Goal: Task Accomplishment & Management: Manage account settings

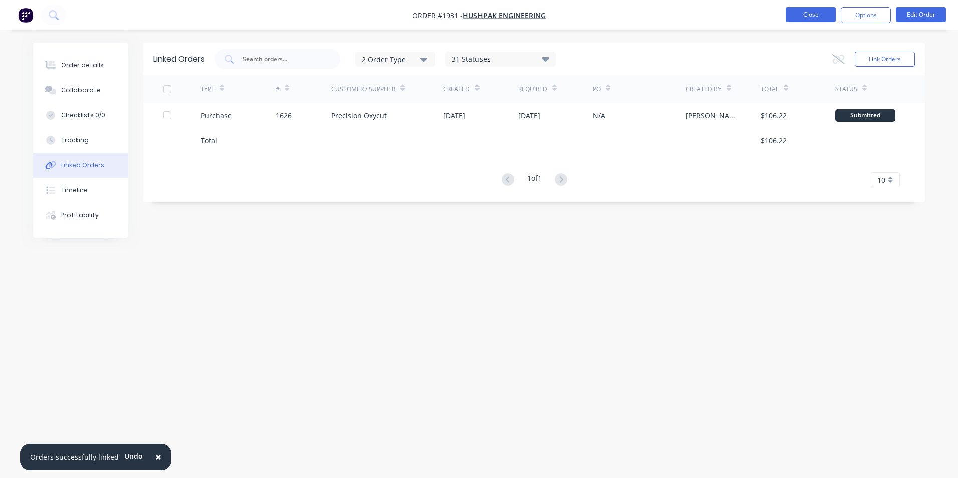
drag, startPoint x: 0, startPoint y: 0, endPoint x: 817, endPoint y: 14, distance: 817.5
click at [817, 14] on button "Close" at bounding box center [810, 14] width 50 height 15
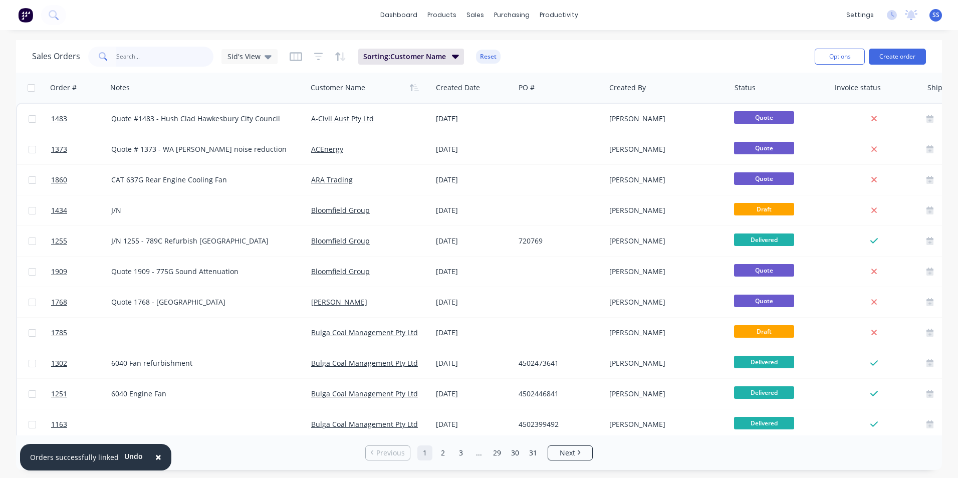
click at [144, 58] on input "text" at bounding box center [165, 57] width 98 height 20
click at [483, 52] on button "Reset" at bounding box center [488, 57] width 25 height 14
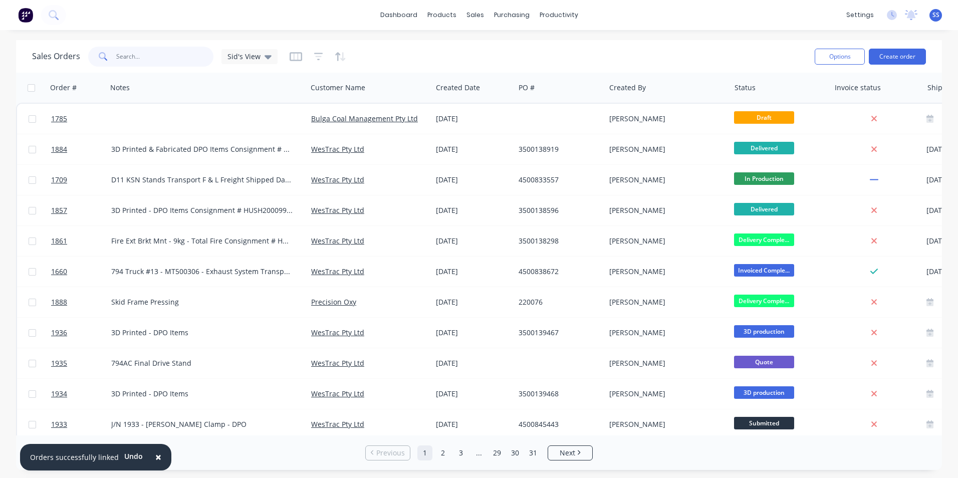
click at [183, 54] on input "text" at bounding box center [165, 57] width 98 height 20
type input "1847"
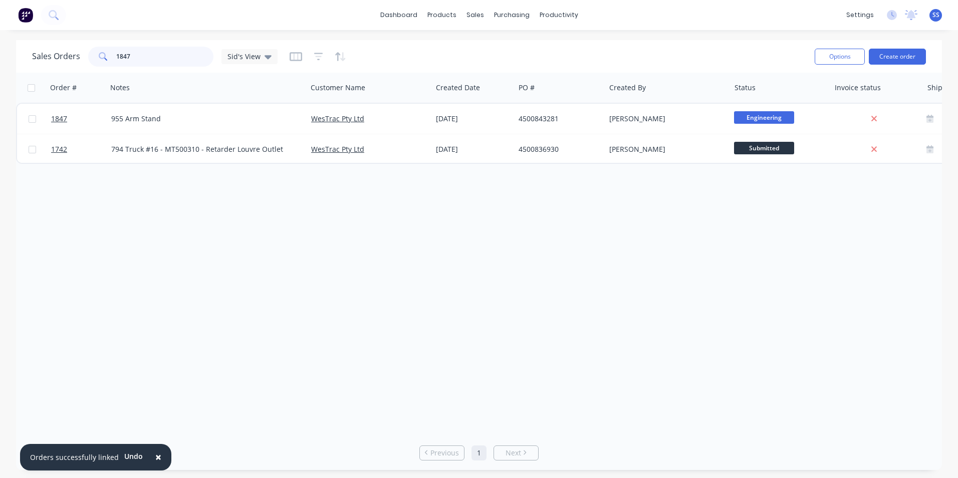
drag, startPoint x: 107, startPoint y: 55, endPoint x: 84, endPoint y: 56, distance: 23.1
click at [84, 56] on div "Sales Orders 1847 Sid's View" at bounding box center [154, 57] width 245 height 20
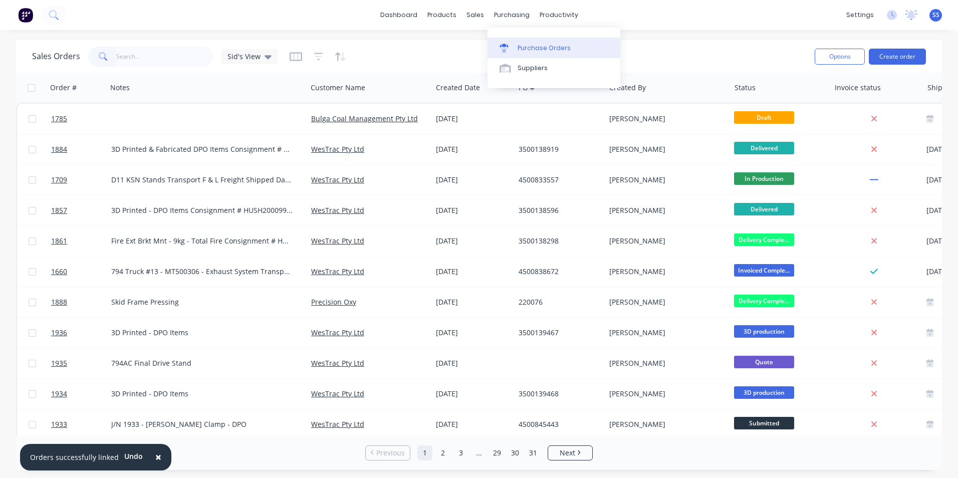
click at [535, 50] on div "Purchase Orders" at bounding box center [543, 48] width 53 height 9
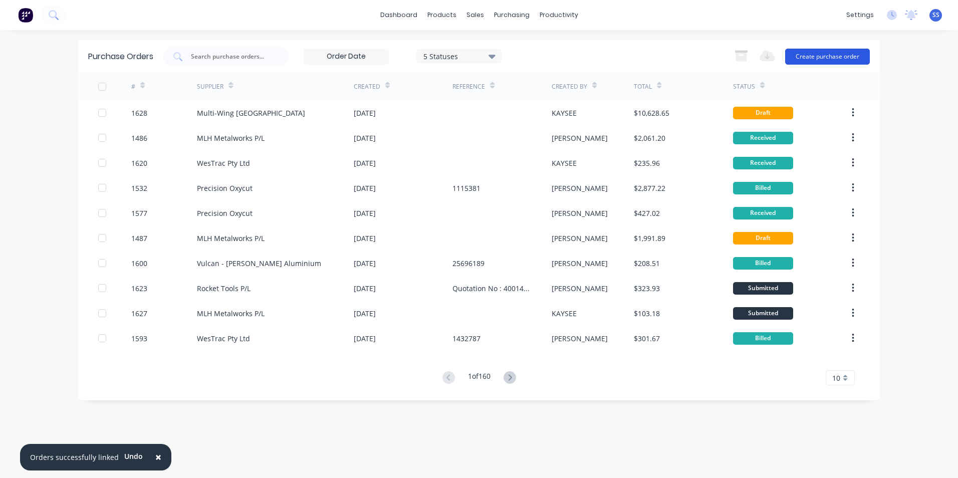
click at [805, 52] on button "Create purchase order" at bounding box center [827, 57] width 85 height 16
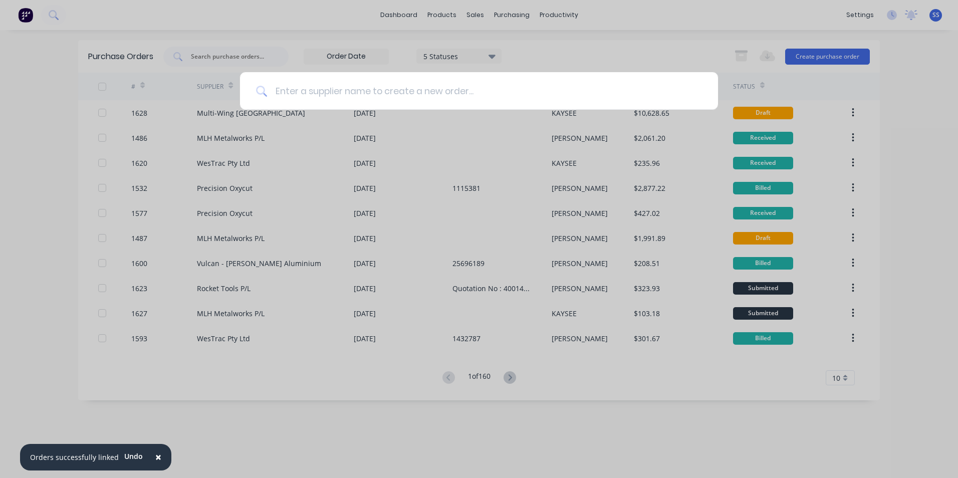
click at [438, 99] on input at bounding box center [484, 91] width 435 height 38
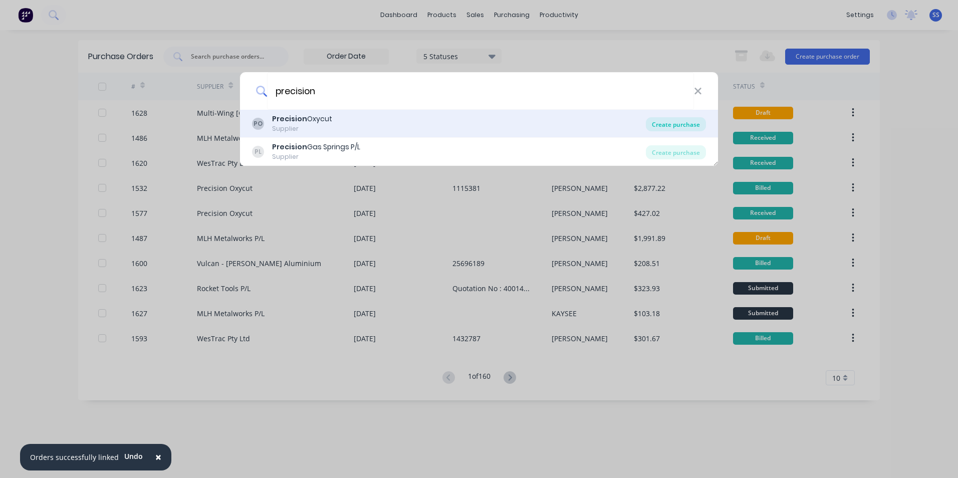
type input "precision"
click at [674, 125] on div "Create purchase" at bounding box center [676, 124] width 60 height 14
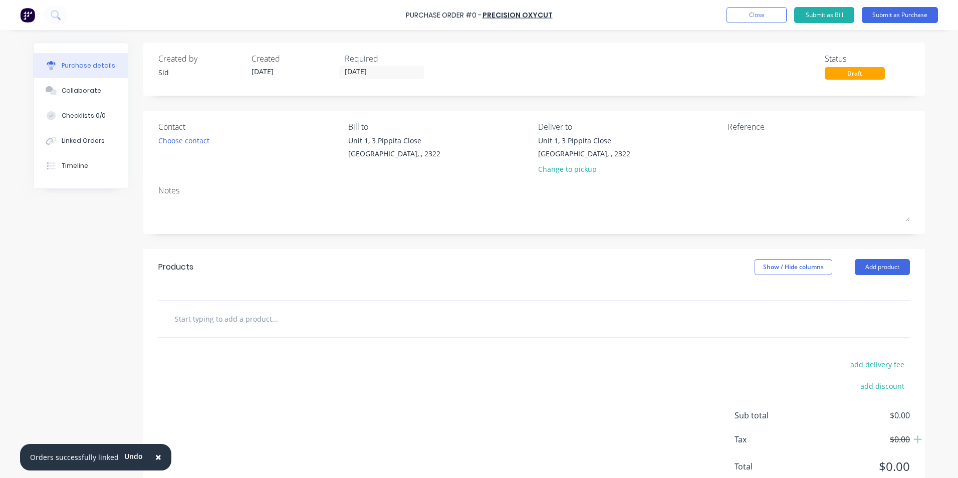
click at [243, 313] on input "text" at bounding box center [274, 319] width 200 height 20
click at [891, 265] on button "Add product" at bounding box center [881, 267] width 55 height 16
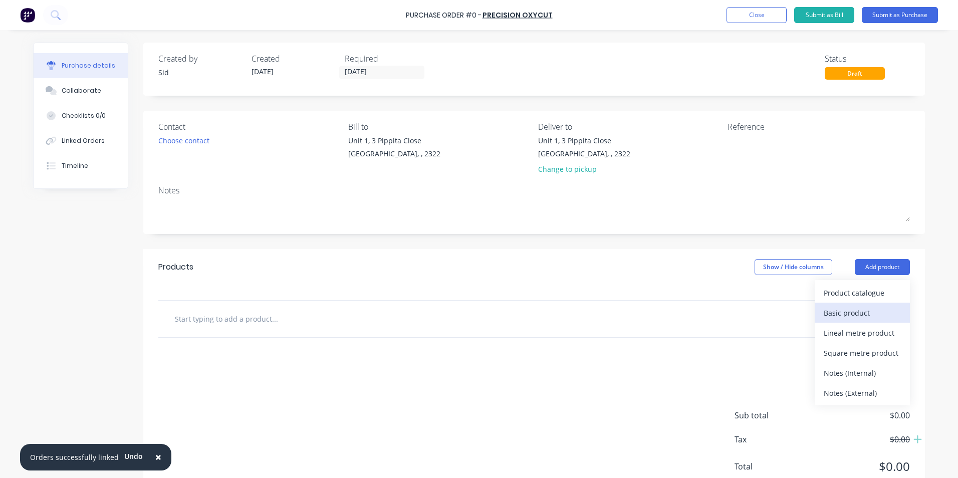
click at [862, 309] on div "Basic product" at bounding box center [861, 312] width 77 height 15
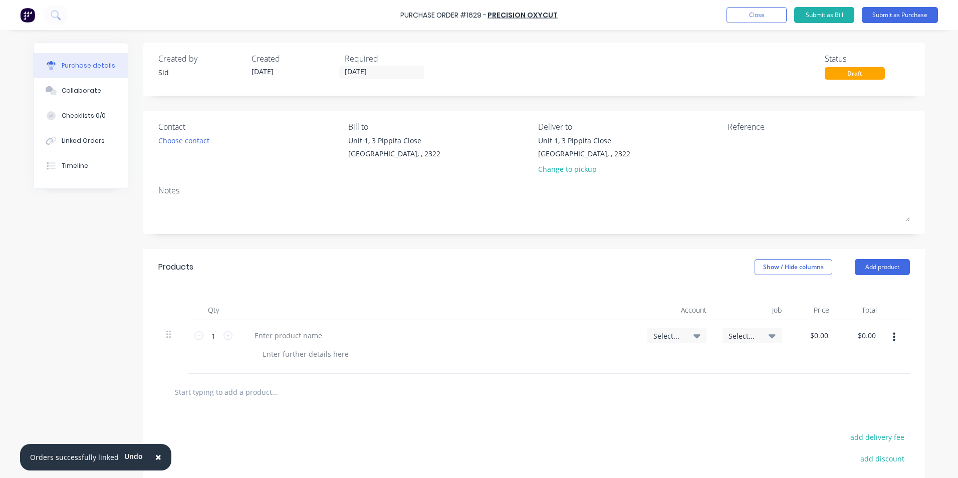
click at [888, 331] on button "button" at bounding box center [894, 337] width 24 height 18
click at [860, 375] on button "Duplicate" at bounding box center [862, 384] width 85 height 20
click at [892, 336] on icon "button" at bounding box center [893, 337] width 3 height 11
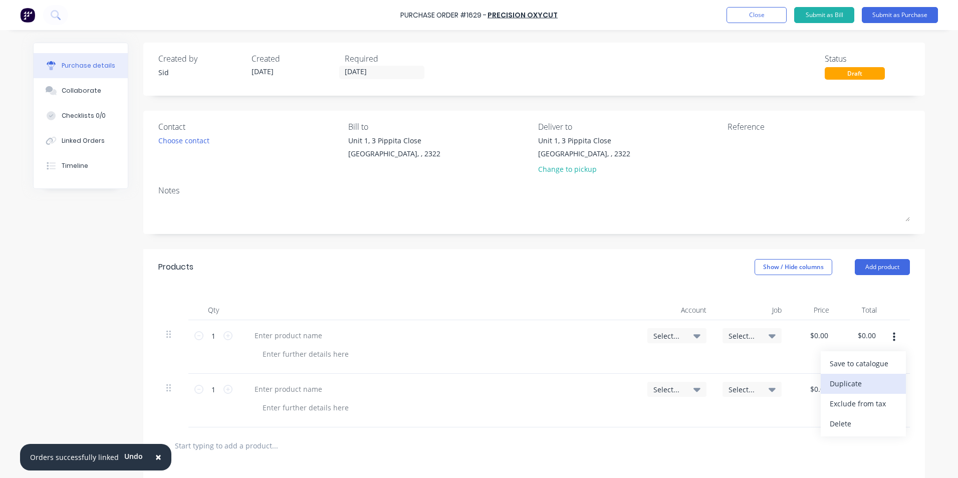
click at [860, 378] on button "Duplicate" at bounding box center [862, 384] width 85 height 20
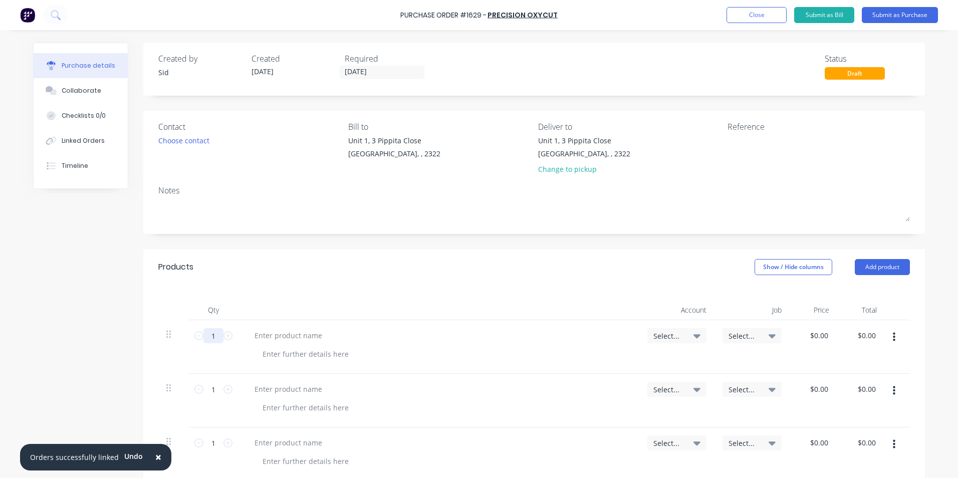
click at [213, 337] on input "1" at bounding box center [213, 335] width 20 height 15
click at [893, 447] on button "button" at bounding box center [894, 444] width 24 height 18
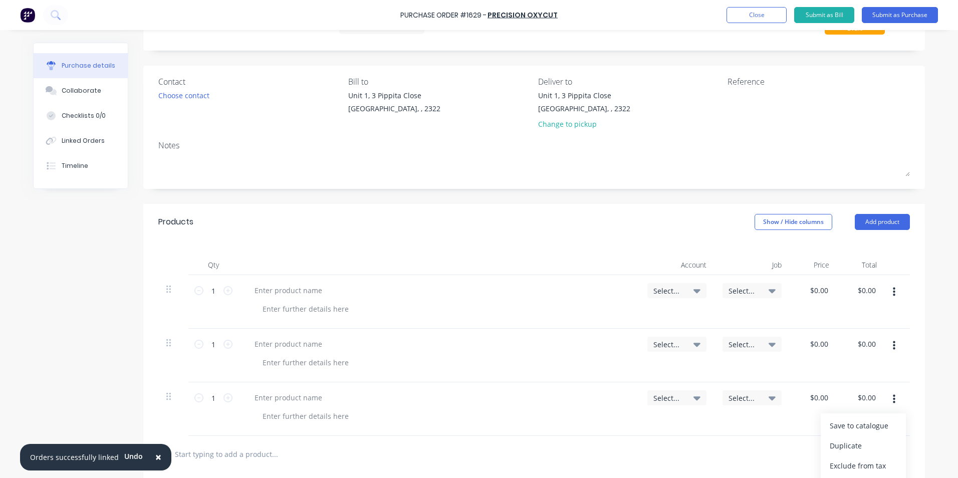
scroll to position [100, 0]
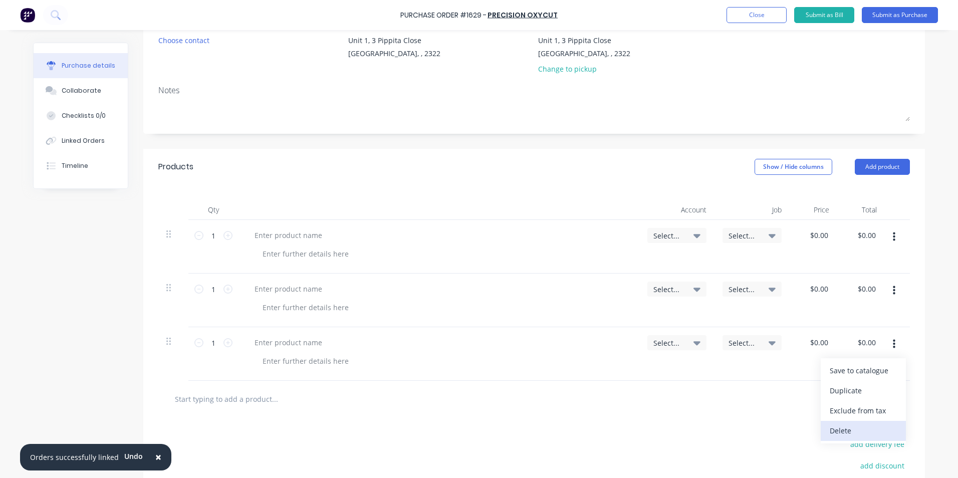
click at [865, 427] on button "Delete" at bounding box center [862, 431] width 85 height 20
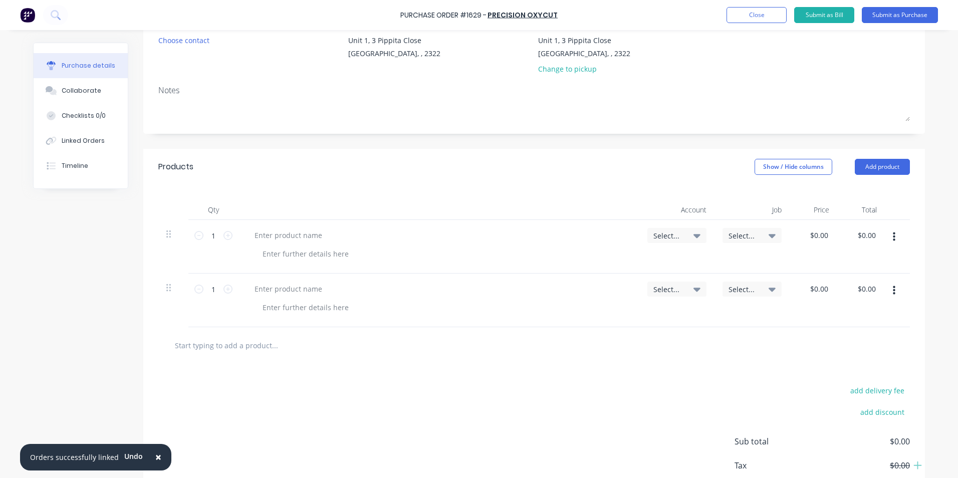
click at [890, 296] on button "button" at bounding box center [894, 290] width 24 height 18
click at [864, 374] on button "Delete" at bounding box center [862, 377] width 85 height 20
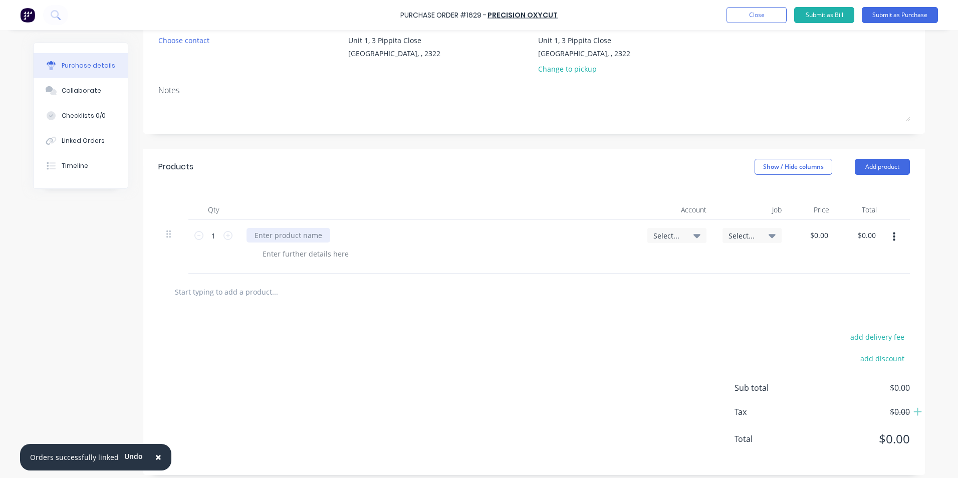
click at [305, 234] on div at bounding box center [288, 235] width 84 height 15
click at [355, 234] on div "Supply Platework as per Quote" at bounding box center [305, 235] width 119 height 15
click at [682, 235] on div "Select..." at bounding box center [676, 235] width 47 height 9
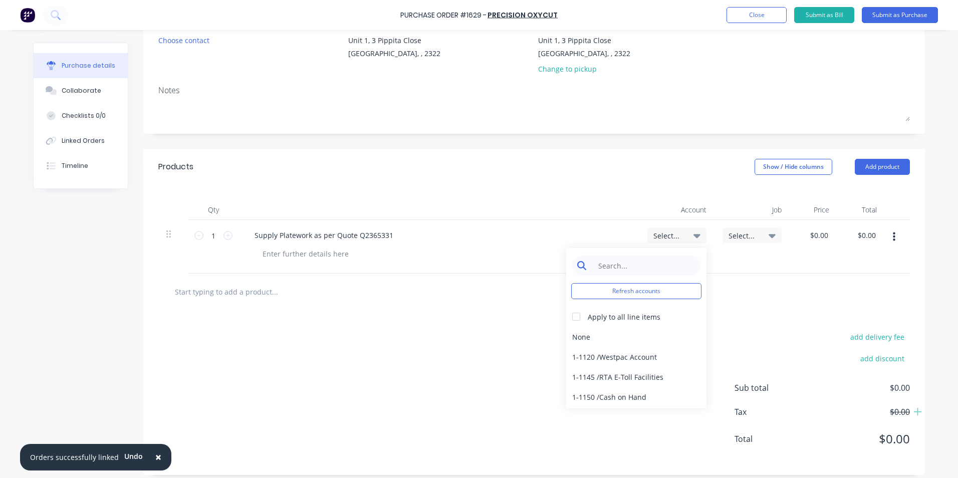
click at [641, 261] on input at bounding box center [643, 265] width 103 height 20
type input "work in"
click at [640, 332] on div "1-1400 / Work in Progress - Materials" at bounding box center [636, 337] width 140 height 20
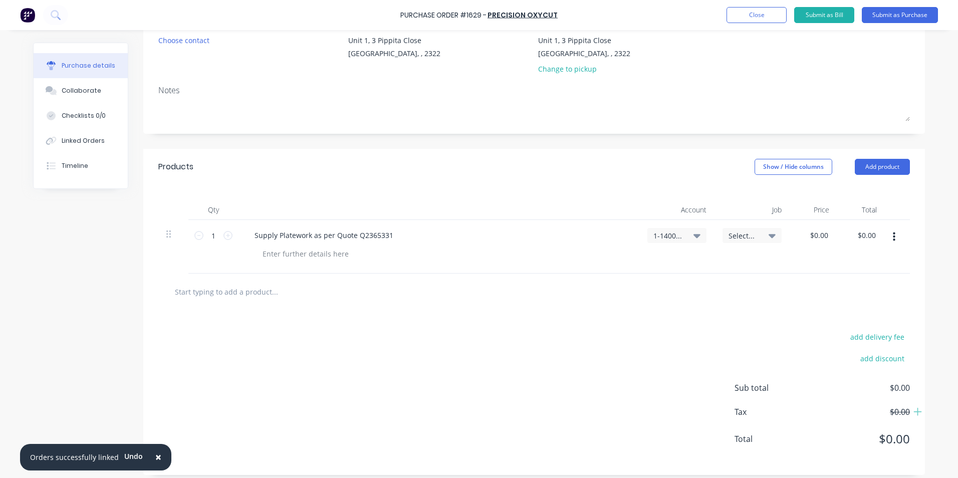
click at [742, 237] on span "Select..." at bounding box center [743, 235] width 30 height 11
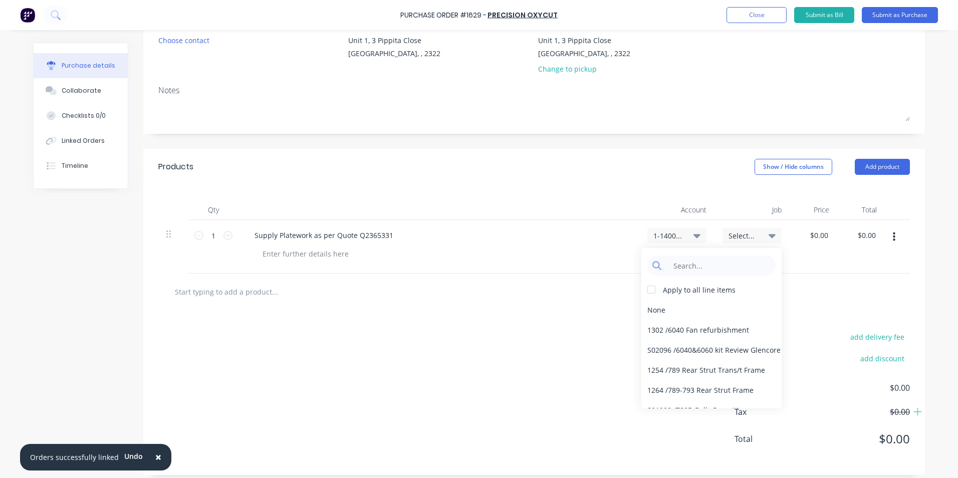
click at [742, 237] on span "Select..." at bounding box center [743, 235] width 30 height 11
click at [432, 193] on div "Qty Account Job Price Total 1 1 Supply Platework as per Quote Q2365331 1-1400 /…" at bounding box center [533, 229] width 781 height 89
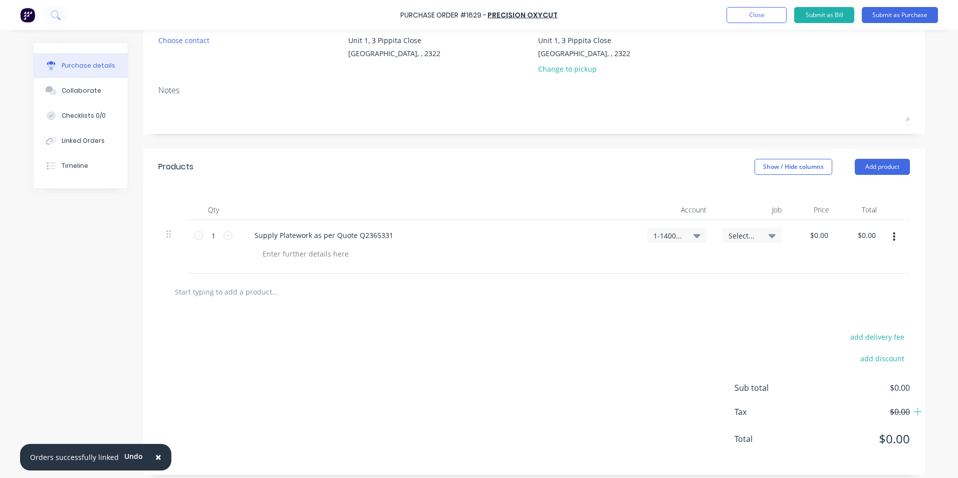
click at [196, 95] on div "Notes" at bounding box center [533, 90] width 751 height 12
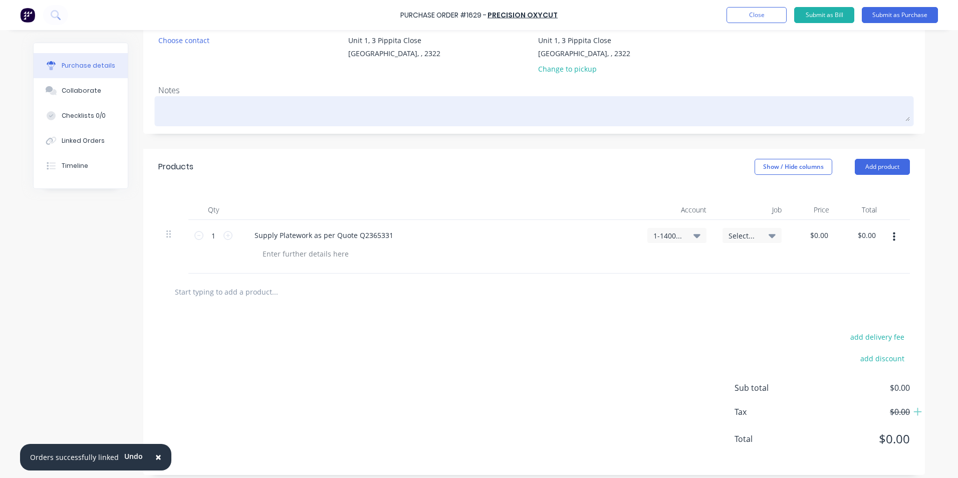
click at [230, 109] on textarea at bounding box center [533, 110] width 751 height 23
type textarea "x"
type textarea "J"
type textarea "x"
type textarea "JN"
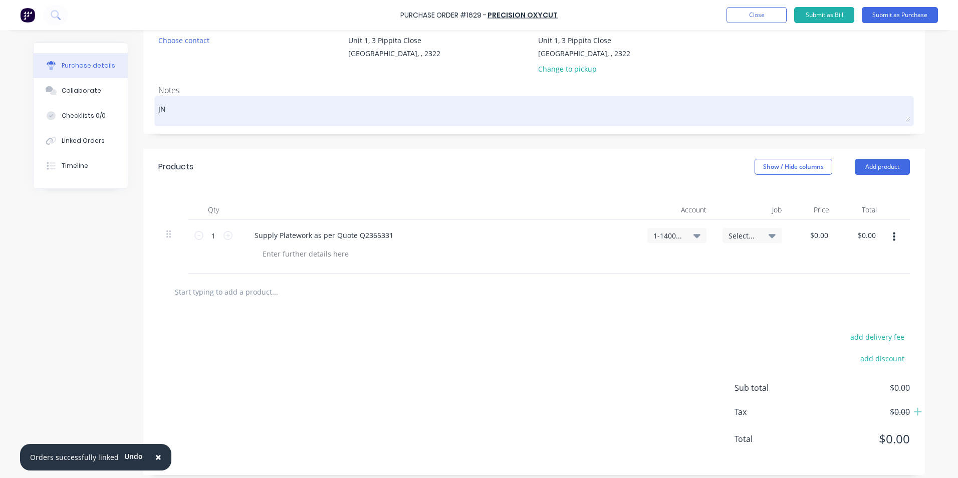
type textarea "x"
type textarea "JN1"
type textarea "x"
type textarea "JN18"
type textarea "x"
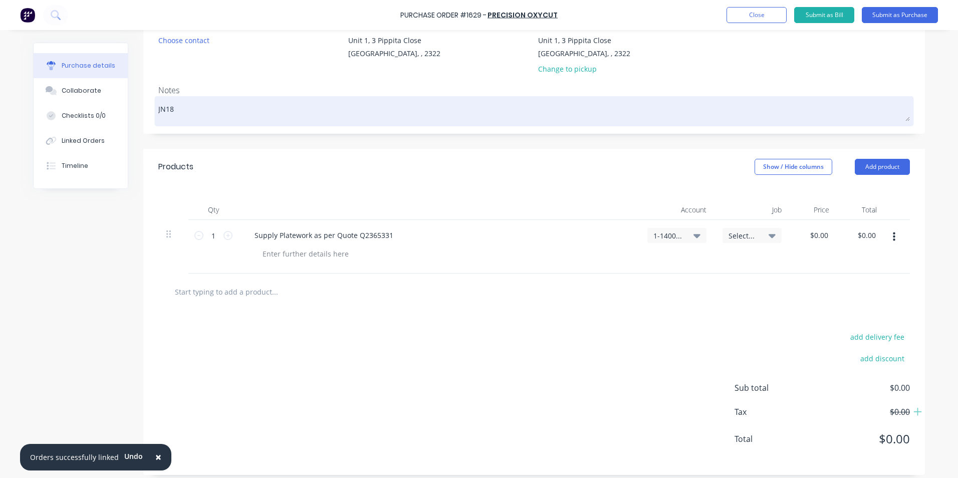
type textarea "JN184"
type textarea "x"
type textarea "JN1847"
type textarea "x"
type textarea "JN1847"
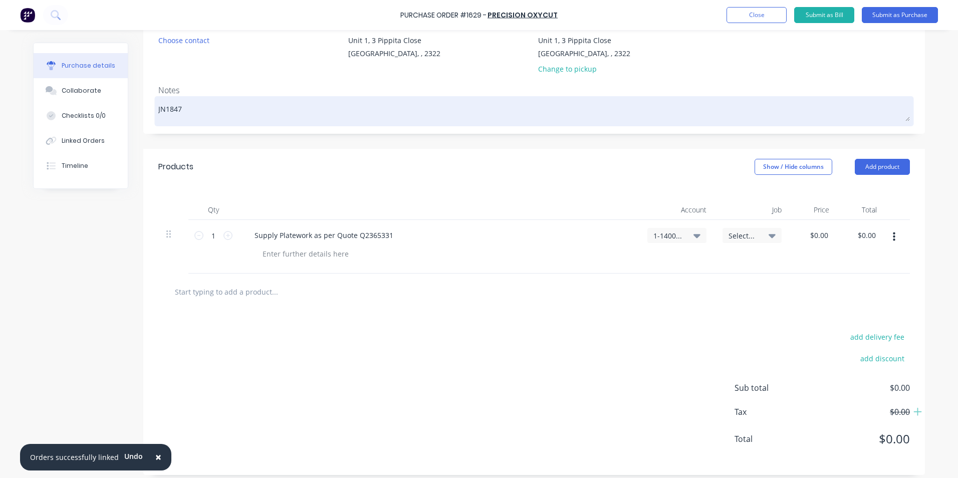
type textarea "x"
type textarea "JN1847 -"
type textarea "x"
type textarea "JN1847 -"
type textarea "x"
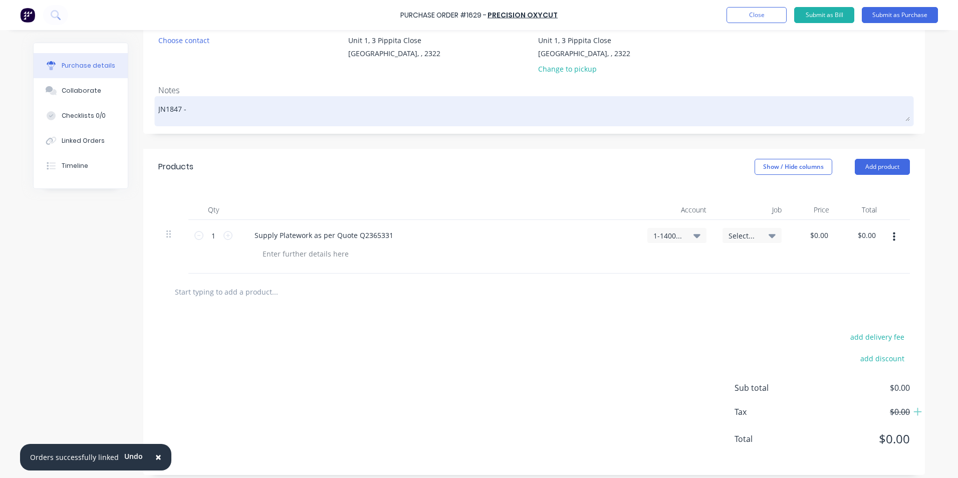
type textarea "JN1847 - 9"
type textarea "x"
type textarea "JN1847 - 95"
type textarea "x"
type textarea "JN1847 - 955"
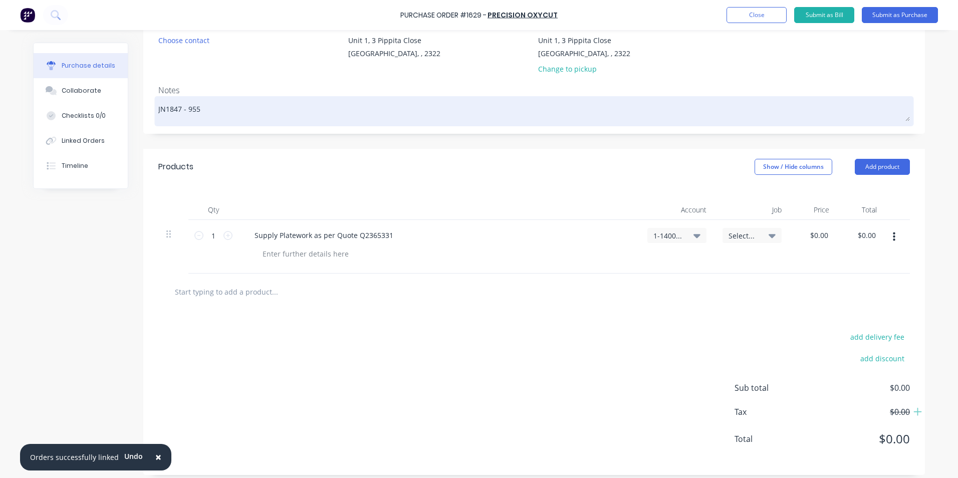
type textarea "x"
type textarea "JN1847 - 955"
type textarea "x"
type textarea "JN1847 - 955 A"
type textarea "x"
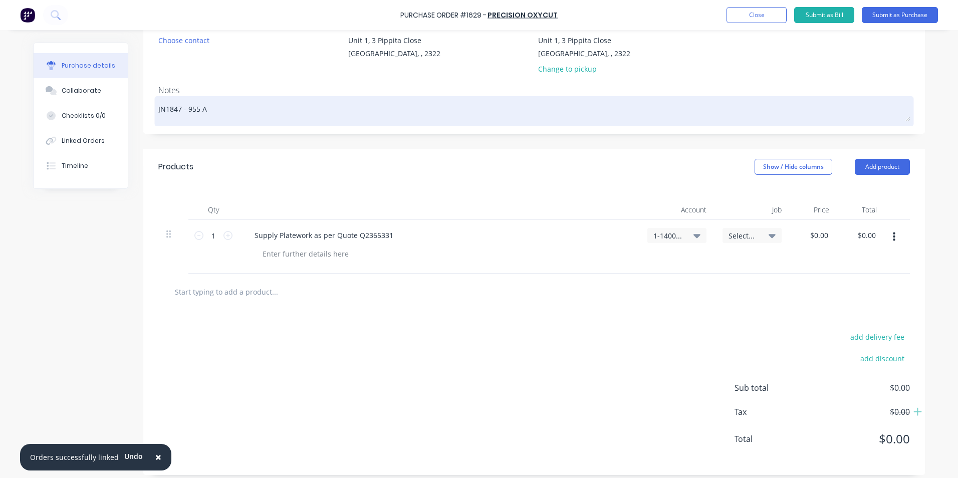
type textarea "JN1847 - 955 Ar"
type textarea "x"
type textarea "JN1847 - 955 Arm"
type textarea "x"
type textarea "JN1847 - 955 Arm"
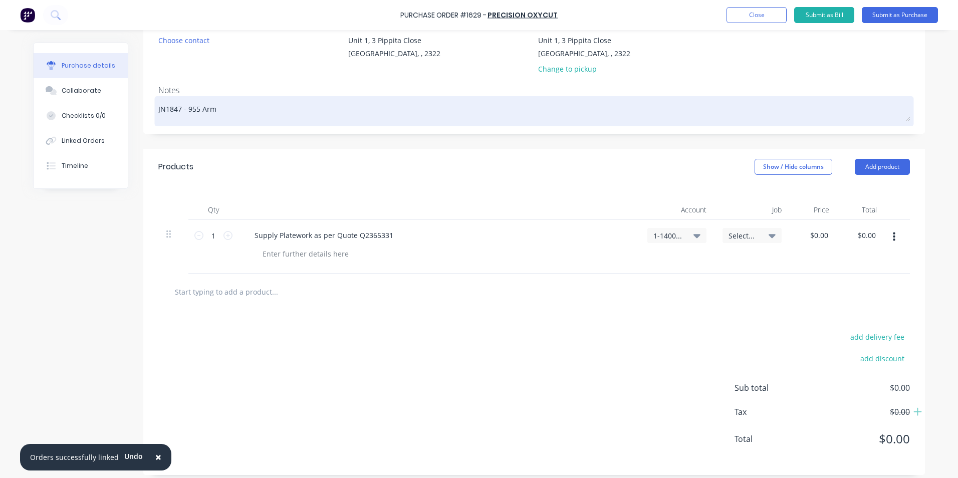
type textarea "x"
type textarea "JN1847 - 955 Arm S"
type textarea "x"
type textarea "JN1847 - [STREET_ADDRESS]"
type textarea "x"
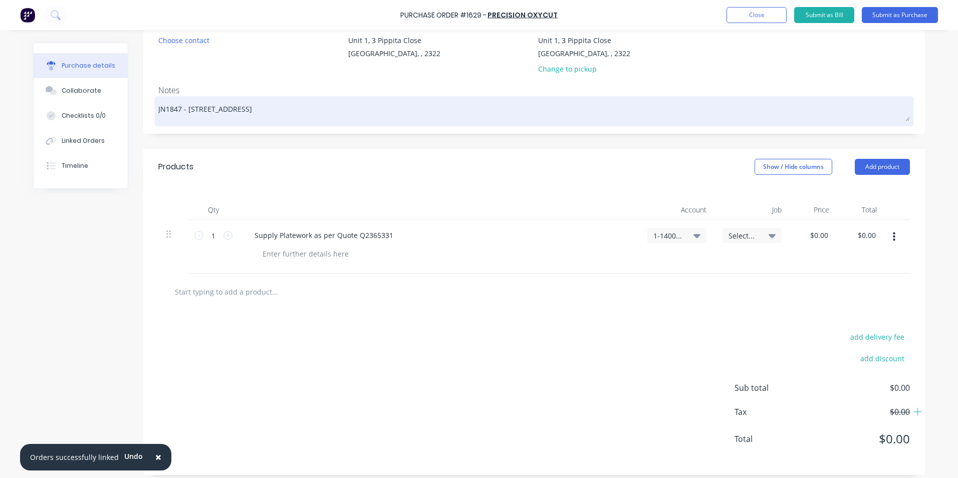
type textarea "JN1847 - [STREET_ADDRESS]"
type textarea "x"
type textarea "JN1847 - 955 Arm [PERSON_NAME]"
type textarea "x"
type textarea "JN1847 - 955 Arm Stand"
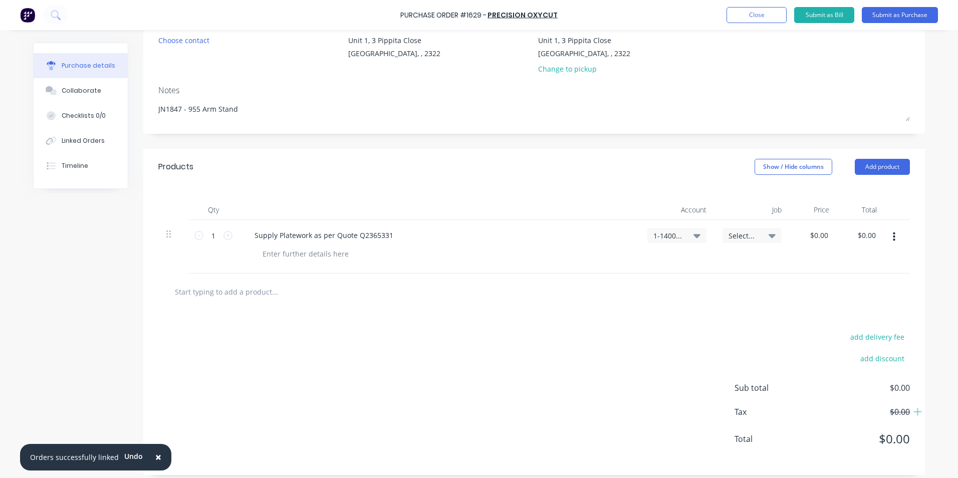
type textarea "x"
type textarea "JN1847 - 955 Arm Stands"
type textarea "x"
type textarea "JN1847 - 955 Arm Stands"
type textarea "x"
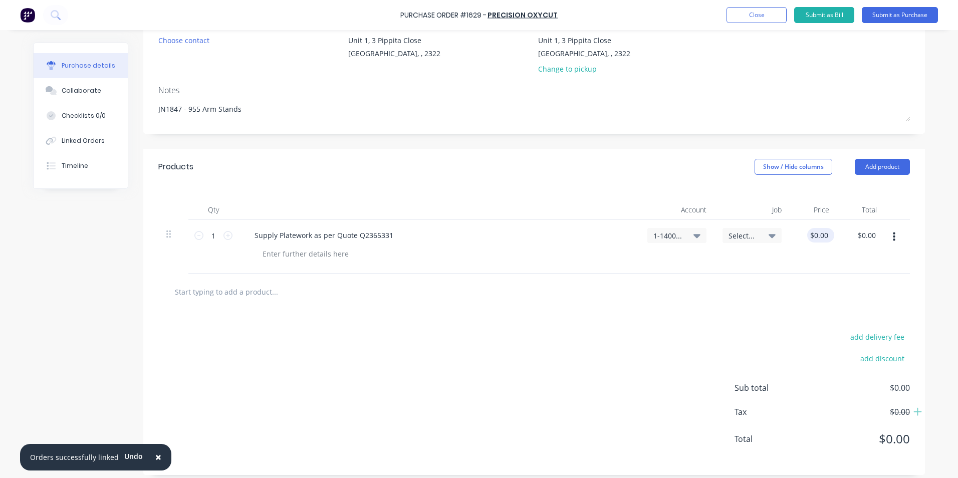
type input "0.00"
click at [822, 235] on input "0.00" at bounding box center [818, 235] width 23 height 15
type textarea "x"
type input "0.00"
drag, startPoint x: 821, startPoint y: 239, endPoint x: 883, endPoint y: 262, distance: 66.2
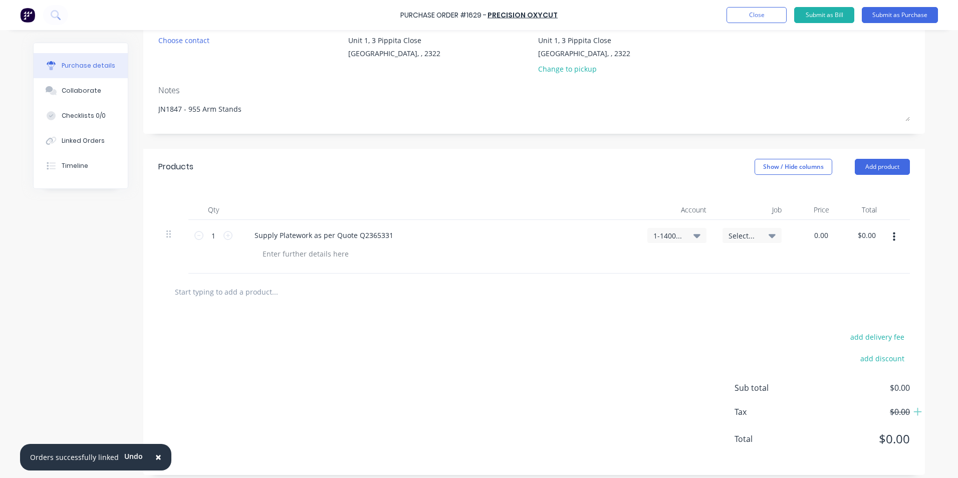
click at [821, 239] on input "0.00" at bounding box center [818, 235] width 23 height 15
type textarea "x"
click at [814, 236] on input "0.00" at bounding box center [820, 235] width 19 height 15
type input "07001.800"
type textarea "x"
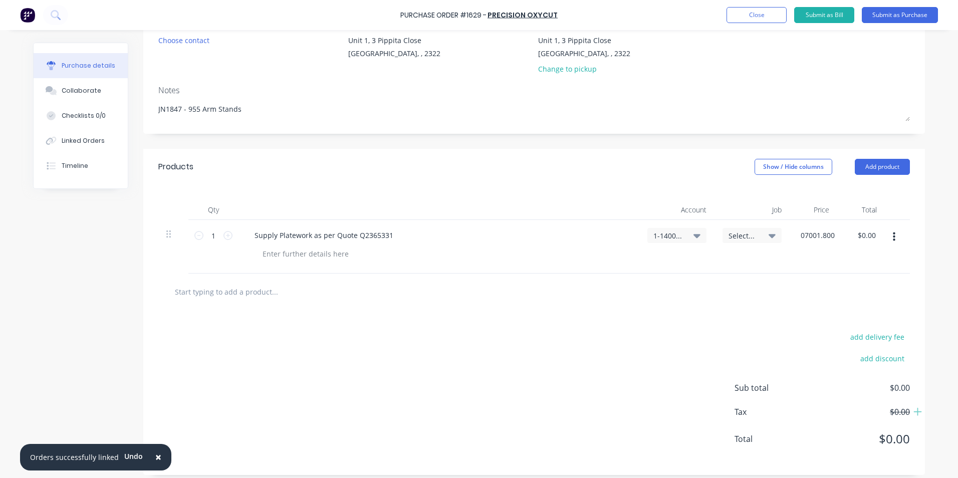
type input "$7,001.80"
type input "7001.80"
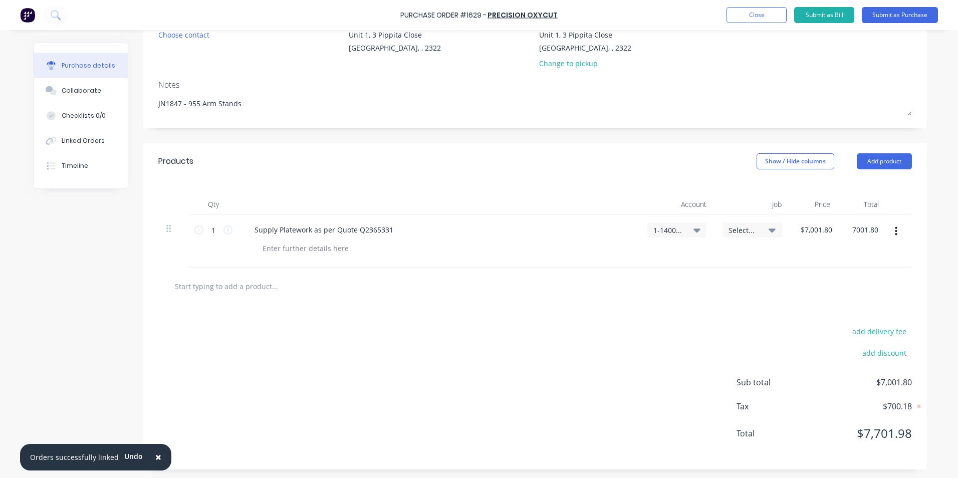
scroll to position [107, 0]
type textarea "x"
type input "7001.80"
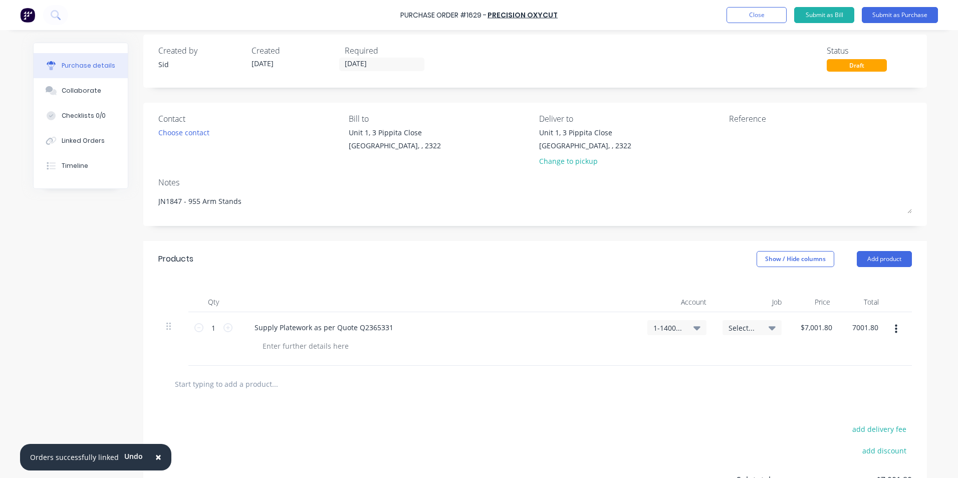
scroll to position [0, 0]
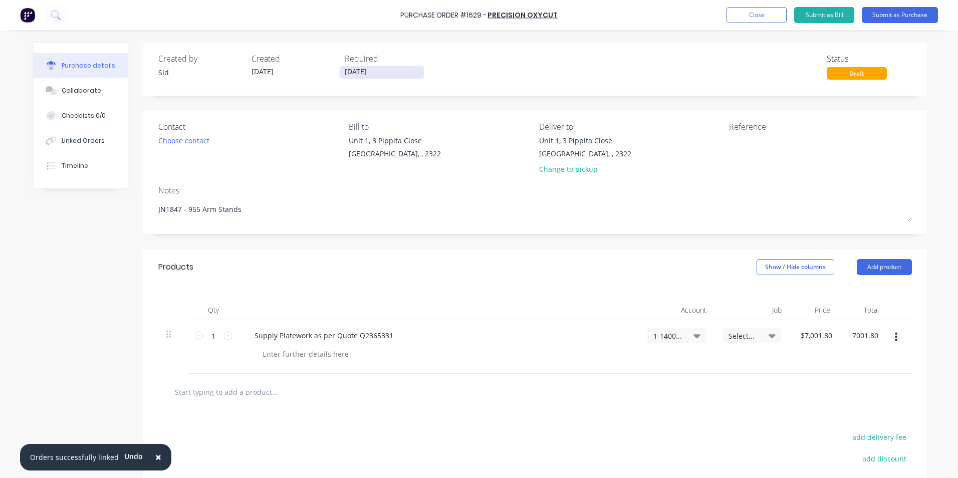
type textarea "x"
type input "$7,001.80"
click at [366, 69] on input "[DATE]" at bounding box center [382, 72] width 84 height 13
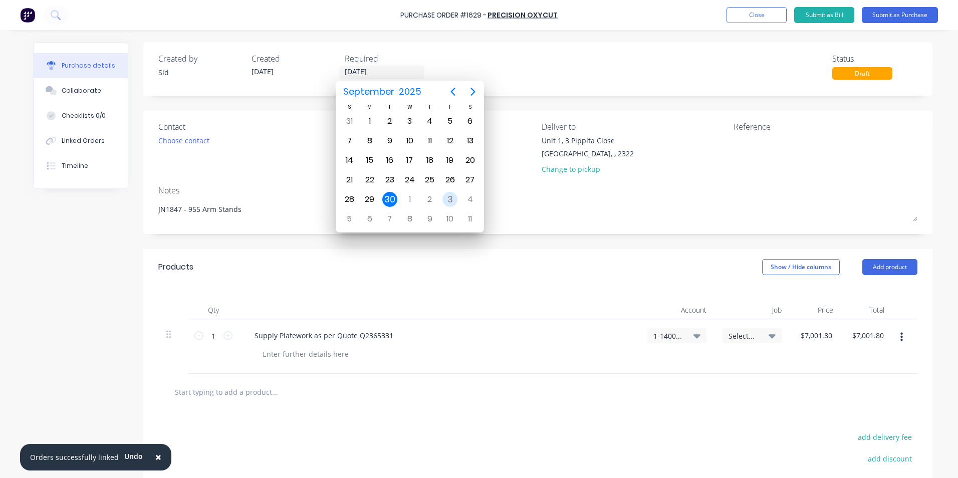
click at [444, 198] on div "3" at bounding box center [449, 199] width 15 height 15
type textarea "x"
type input "[DATE]"
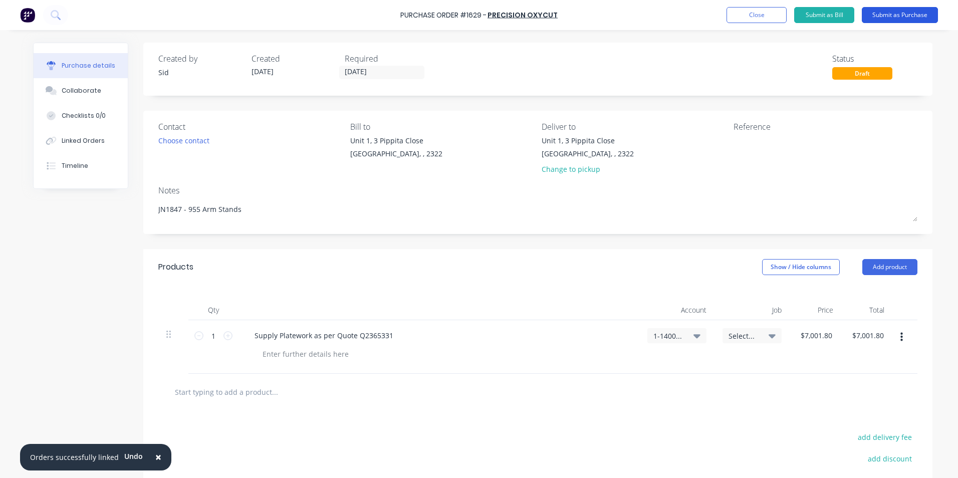
click at [905, 16] on button "Submit as Purchase" at bounding box center [899, 15] width 76 height 16
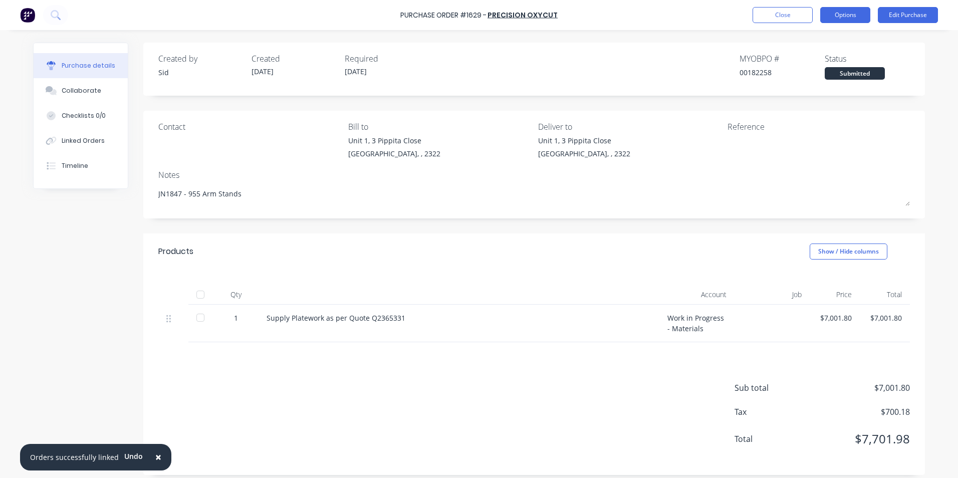
click at [857, 10] on button "Options" at bounding box center [845, 15] width 50 height 16
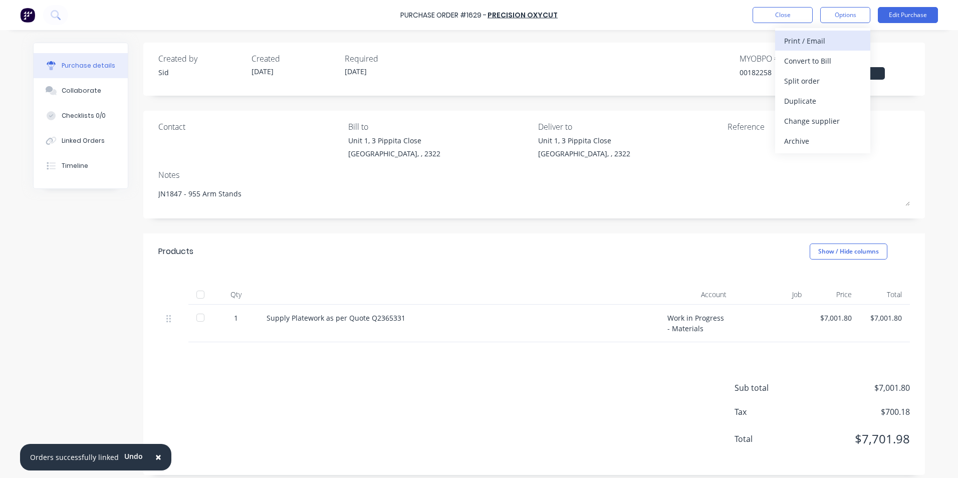
click at [823, 39] on div "Print / Email" at bounding box center [822, 41] width 77 height 15
click at [816, 61] on div "With pricing" at bounding box center [822, 61] width 77 height 15
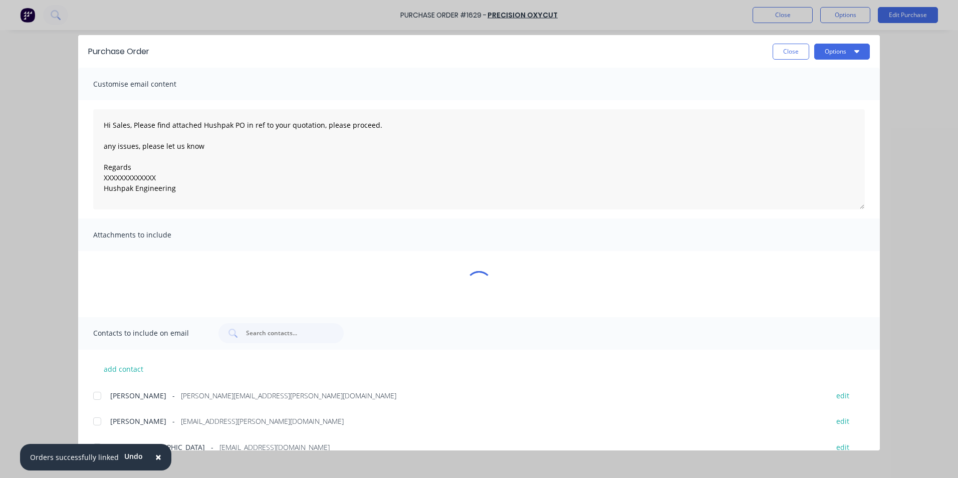
type textarea "x"
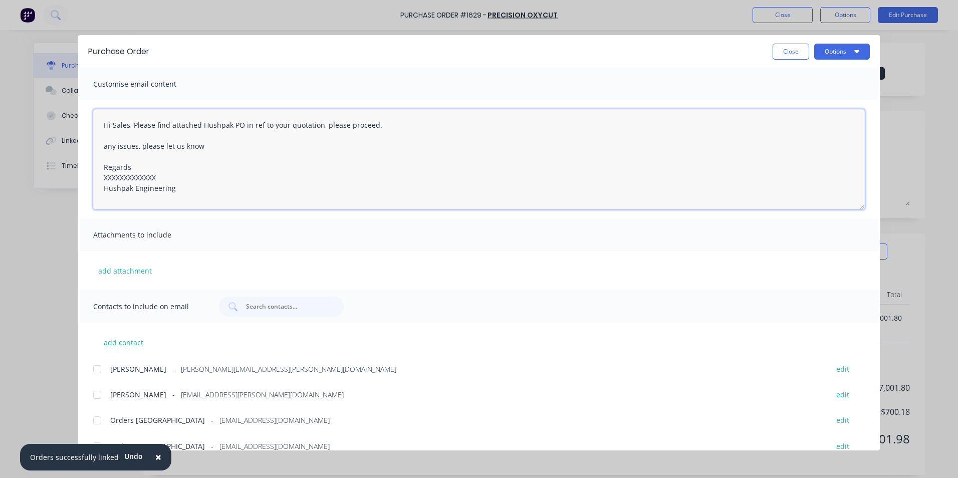
click at [159, 178] on textarea "Hi Sales, Please find attached Hushpak PO in ref to your quotation, please proc…" at bounding box center [478, 159] width 771 height 100
drag, startPoint x: 162, startPoint y: 177, endPoint x: 102, endPoint y: 178, distance: 60.1
click at [102, 178] on textarea "Hi Sales, Please find attached Hushpak PO in ref to your quotation, please proc…" at bounding box center [478, 159] width 771 height 100
click at [106, 145] on textarea "Hi Sales, Please find attached Hushpak PO in ref to your quotation, please proc…" at bounding box center [478, 159] width 771 height 100
type textarea "Hi Sales, Please find attached Hushpak PO in ref to your quotation, please proc…"
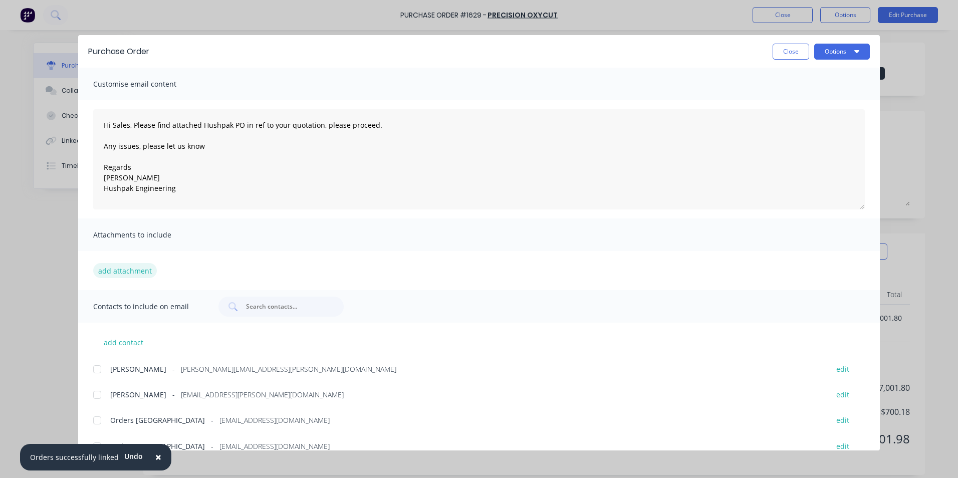
click at [108, 269] on button "add attachment" at bounding box center [125, 270] width 64 height 15
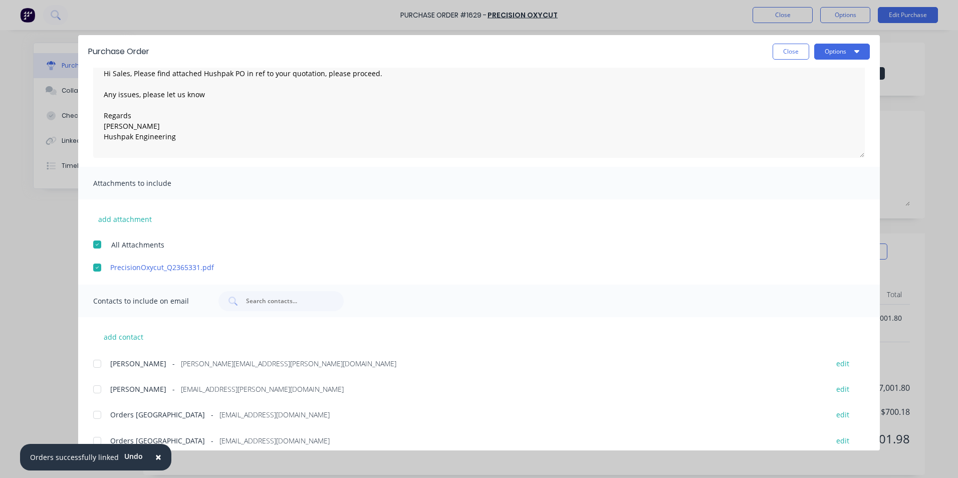
scroll to position [112, 0]
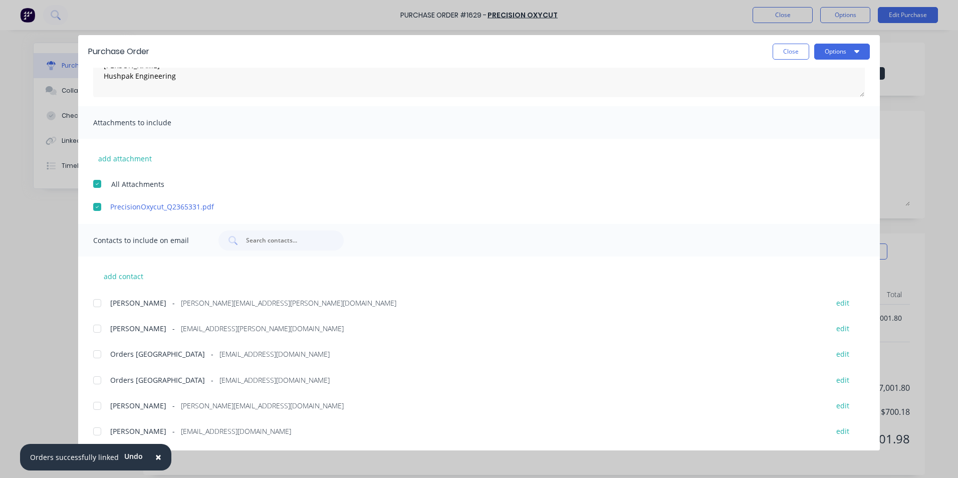
click at [99, 431] on div at bounding box center [97, 431] width 20 height 20
click at [96, 380] on div at bounding box center [97, 380] width 20 height 20
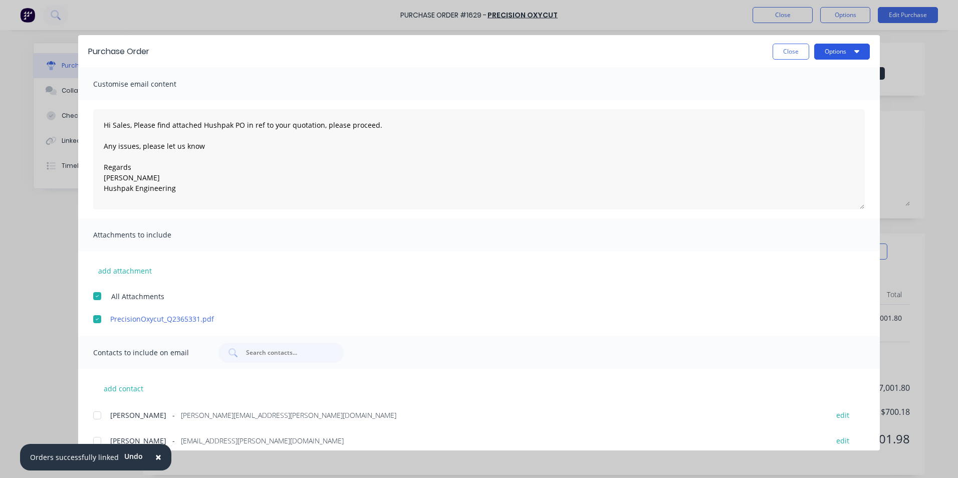
click at [830, 49] on button "Options" at bounding box center [842, 52] width 56 height 16
click at [815, 80] on div "Preview" at bounding box center [821, 77] width 77 height 15
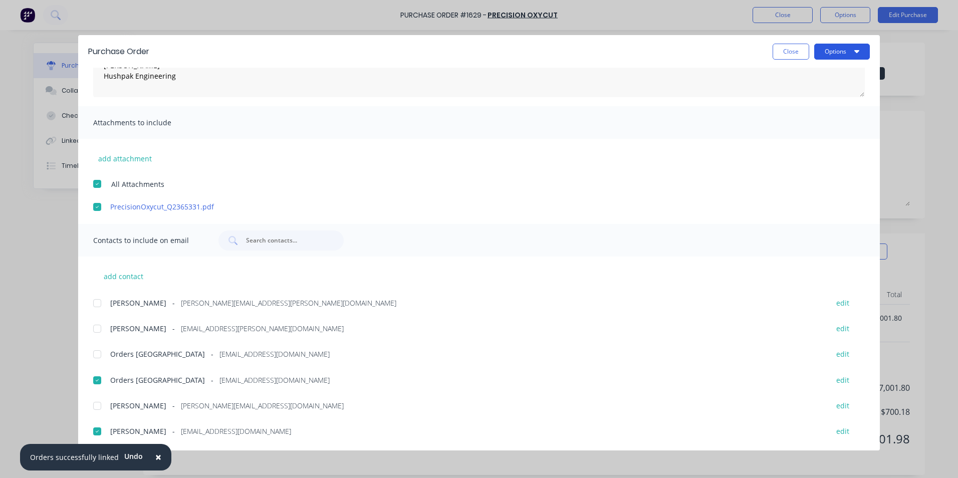
click at [848, 55] on button "Options" at bounding box center [842, 52] width 56 height 16
click at [808, 111] on div "Email" at bounding box center [821, 117] width 77 height 15
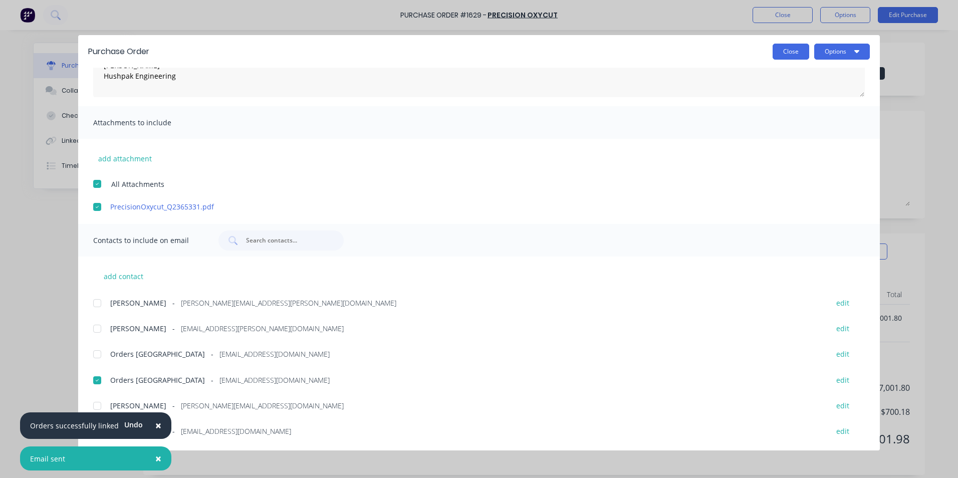
click at [798, 51] on button "Close" at bounding box center [790, 52] width 37 height 16
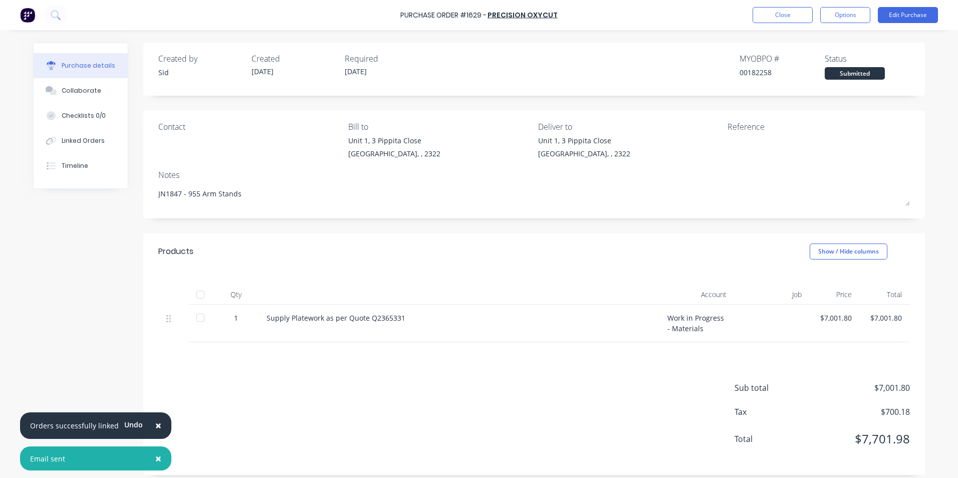
click at [155, 425] on span "×" at bounding box center [158, 425] width 6 height 14
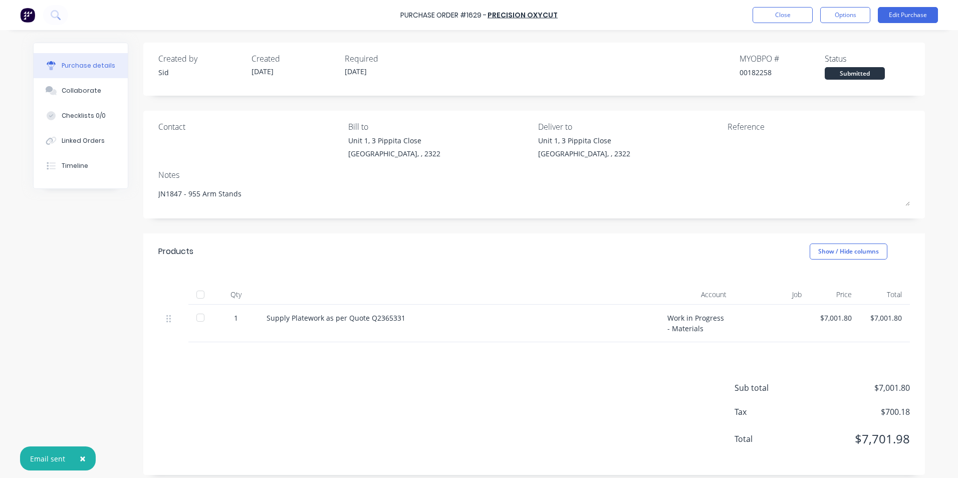
type textarea "x"
click at [791, 13] on button "Close" at bounding box center [782, 15] width 60 height 16
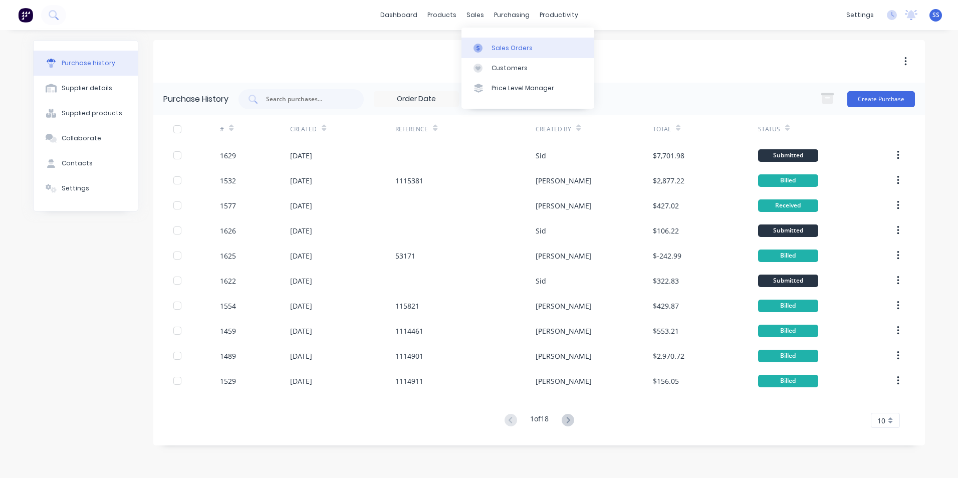
click at [500, 51] on div "Sales Orders" at bounding box center [511, 48] width 41 height 9
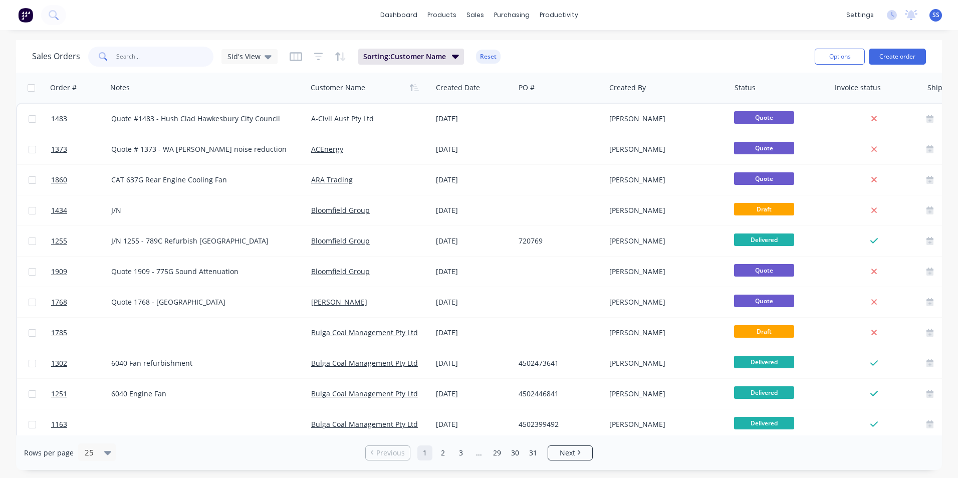
click at [129, 54] on input "text" at bounding box center [165, 57] width 98 height 20
click at [480, 54] on button "Reset" at bounding box center [488, 57] width 25 height 14
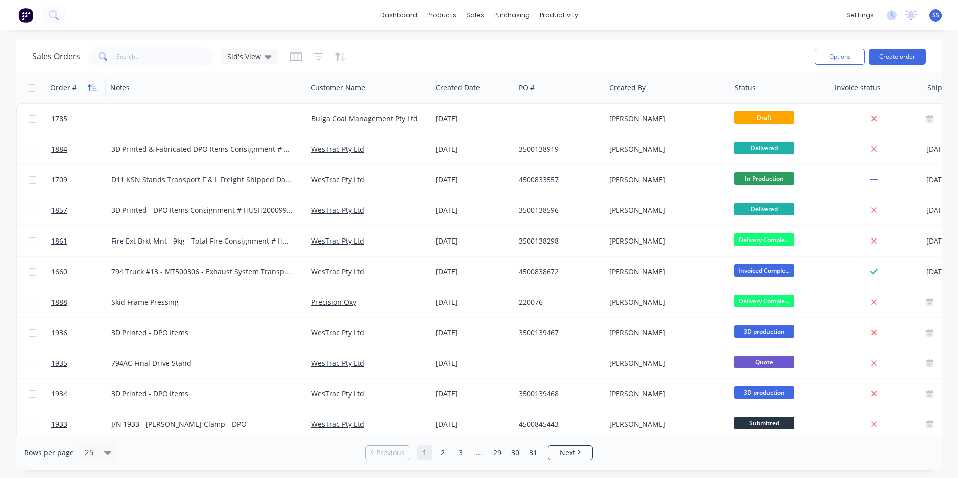
click at [92, 89] on icon "button" at bounding box center [92, 88] width 9 height 8
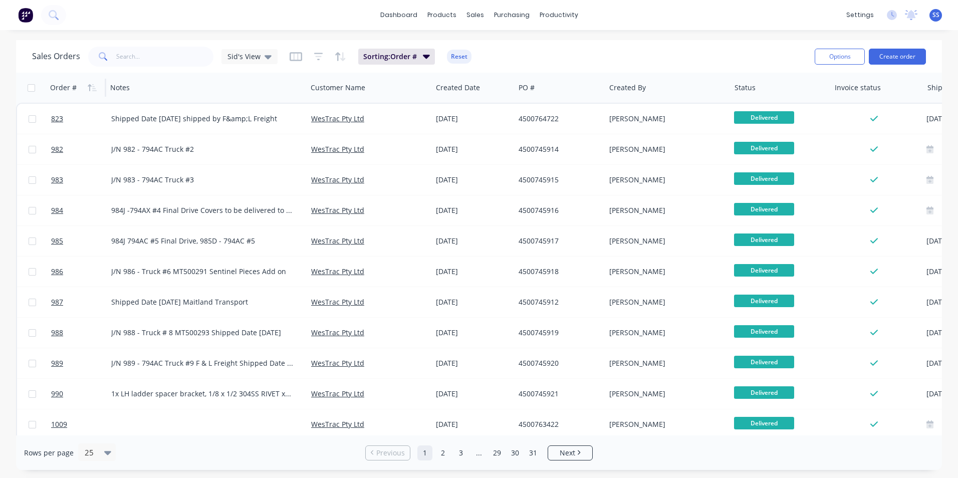
click at [92, 89] on icon "button" at bounding box center [92, 88] width 9 height 8
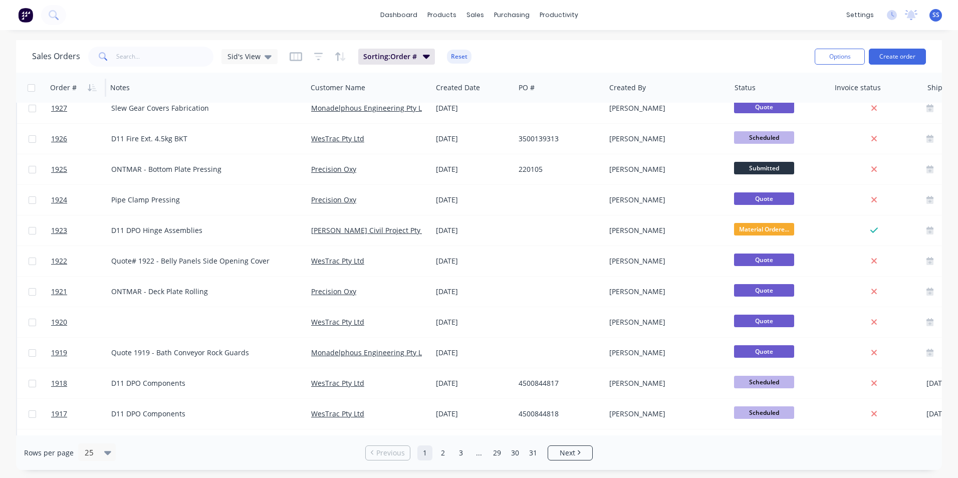
scroll to position [436, 0]
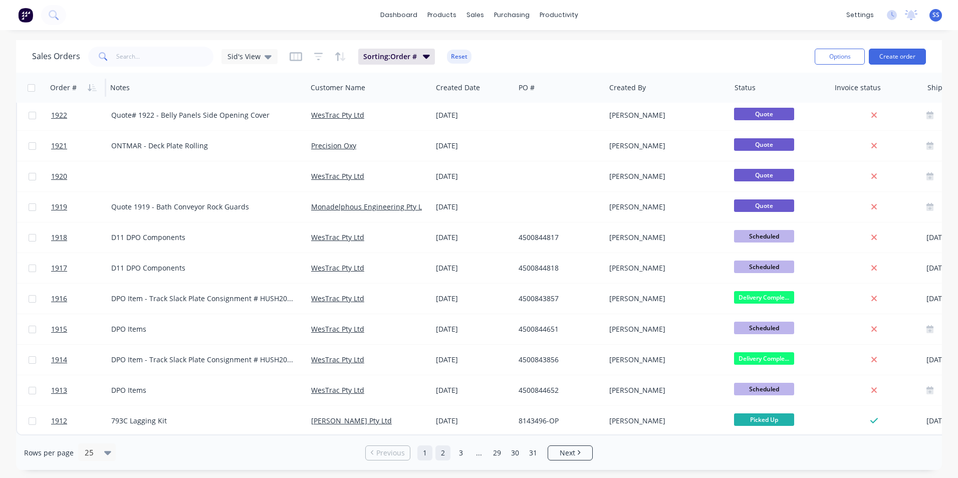
click at [446, 447] on link "2" at bounding box center [442, 452] width 15 height 15
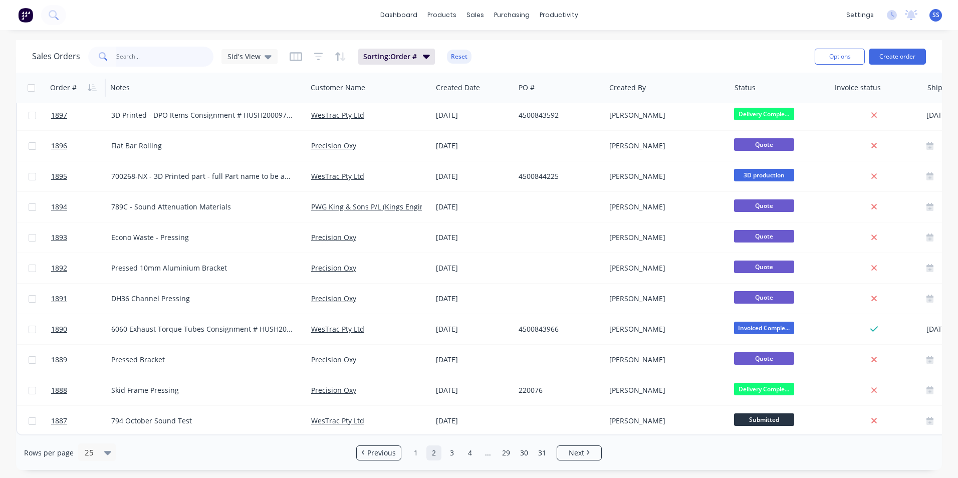
click at [163, 54] on input "text" at bounding box center [165, 57] width 98 height 20
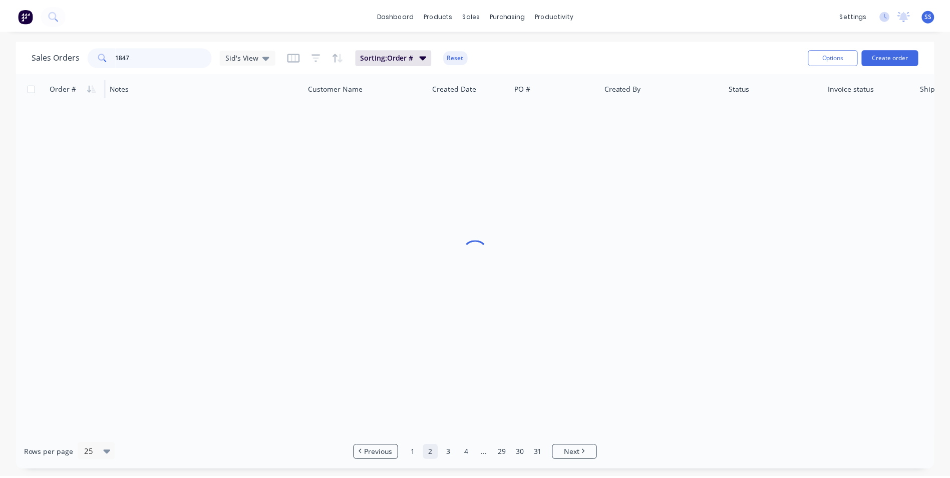
scroll to position [0, 0]
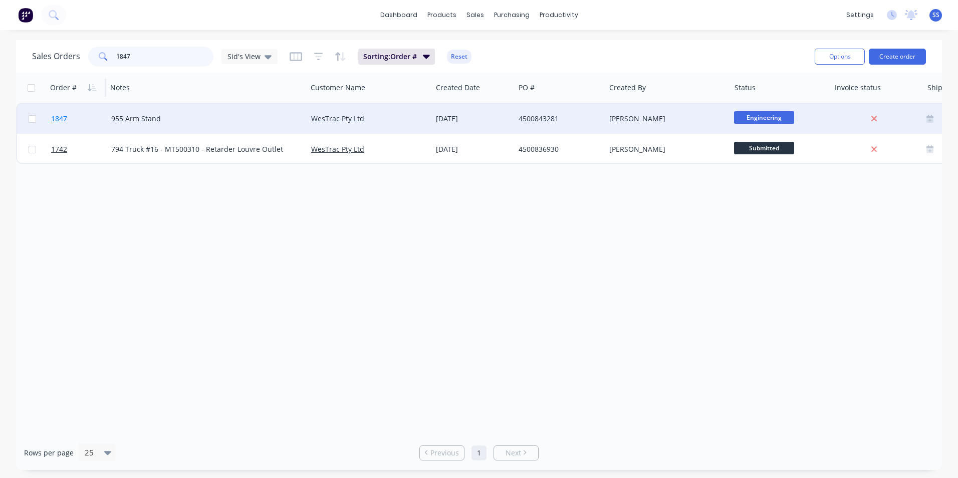
type input "1847"
click at [59, 118] on span "1847" at bounding box center [59, 119] width 16 height 10
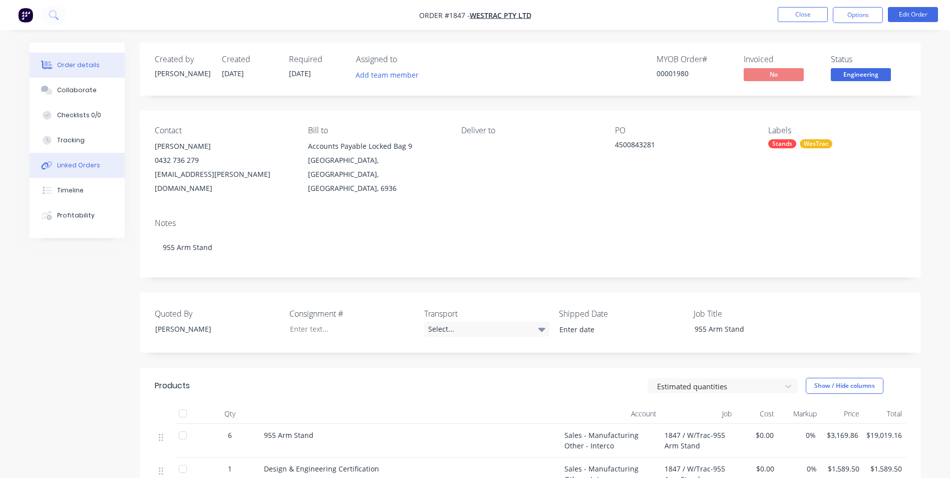
click at [56, 159] on button "Linked Orders" at bounding box center [77, 165] width 95 height 25
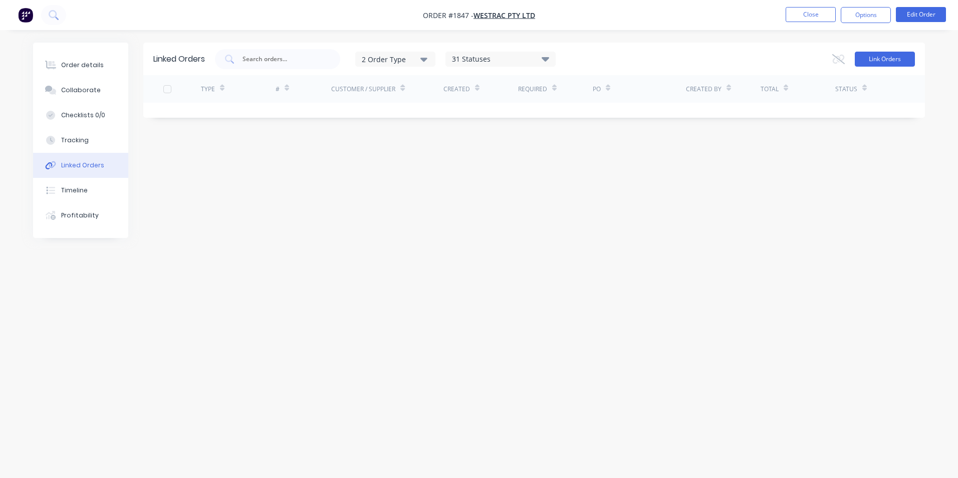
click at [884, 61] on button "Link Orders" at bounding box center [884, 59] width 60 height 15
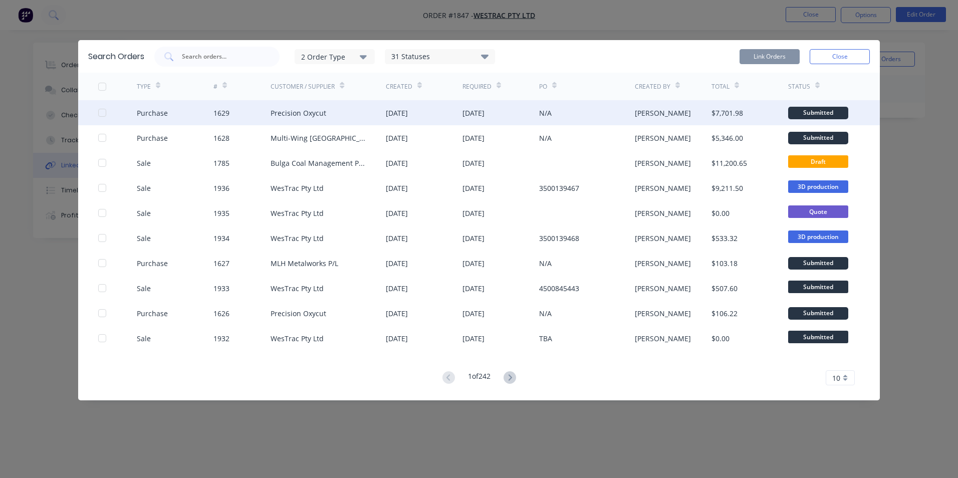
click at [103, 111] on div at bounding box center [102, 113] width 20 height 20
click at [787, 58] on button "Link Orders" at bounding box center [769, 56] width 60 height 15
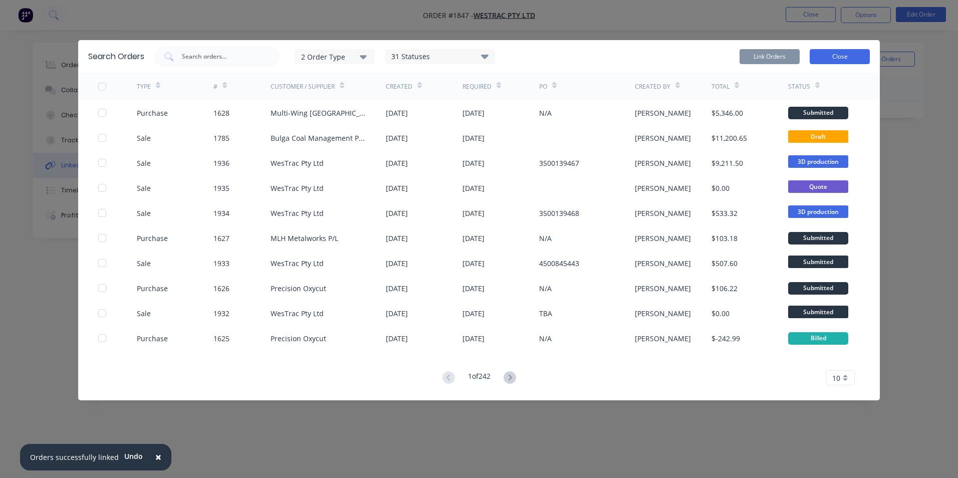
click at [851, 50] on button "Close" at bounding box center [839, 56] width 60 height 15
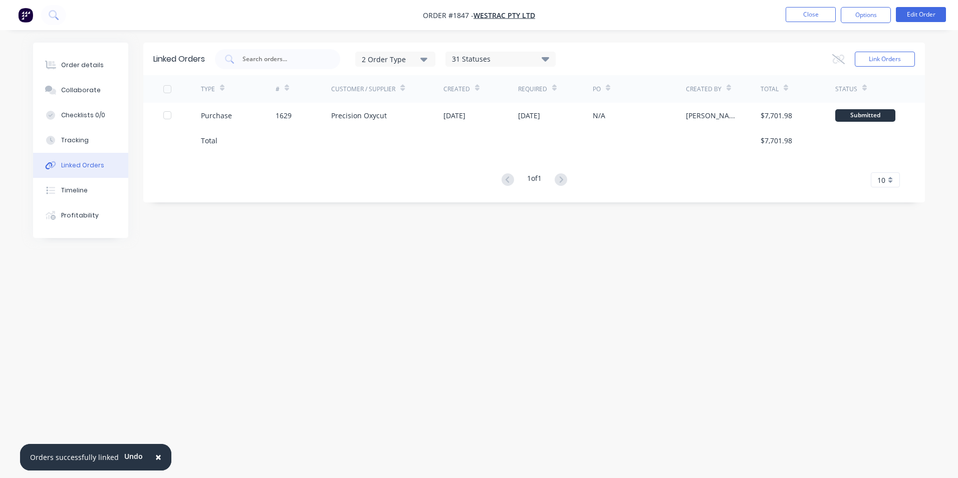
click at [259, 270] on div "Linked Orders 2 Order Type 31 Statuses Sales Order Status All Archived Draft Qu…" at bounding box center [478, 220] width 891 height 355
click at [797, 12] on button "Close" at bounding box center [810, 14] width 50 height 15
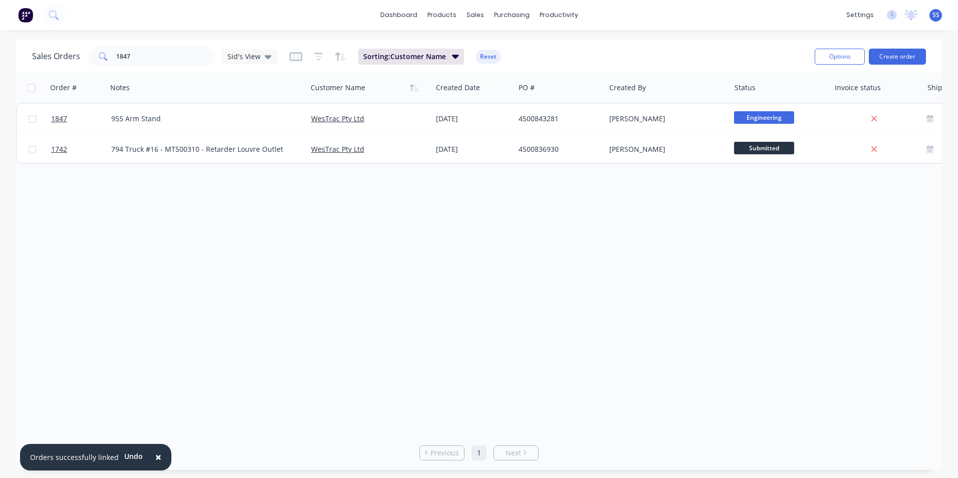
click at [197, 245] on div "Order # Notes Customer Name Created Date PO # Created By Status Invoice status …" at bounding box center [479, 254] width 926 height 363
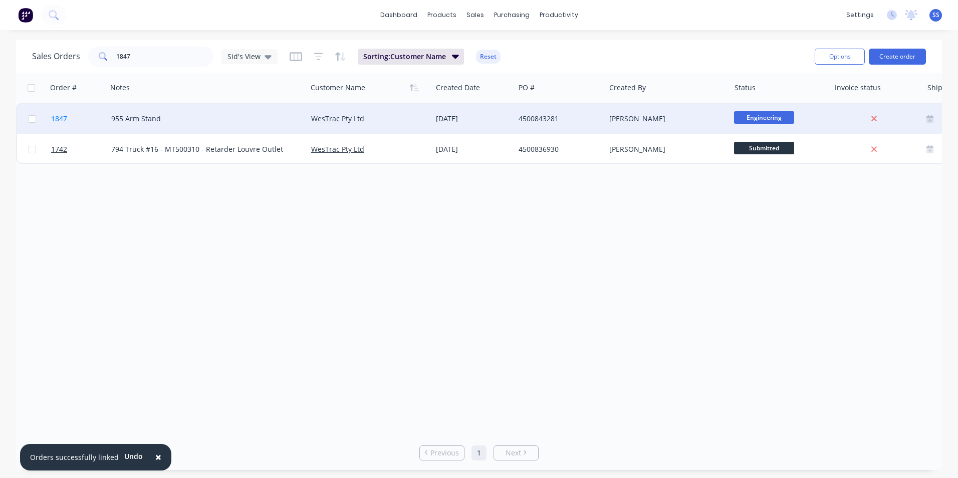
click at [59, 116] on span "1847" at bounding box center [59, 119] width 16 height 10
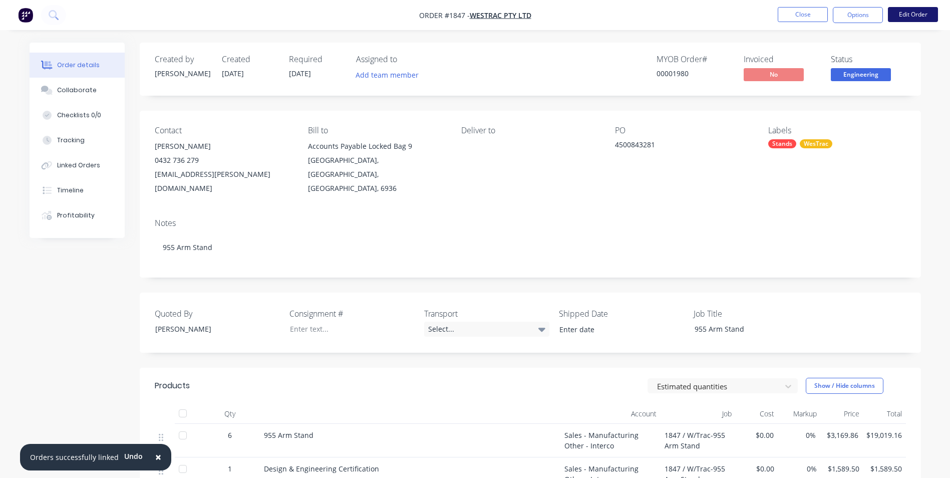
click at [909, 13] on button "Edit Order" at bounding box center [913, 14] width 50 height 15
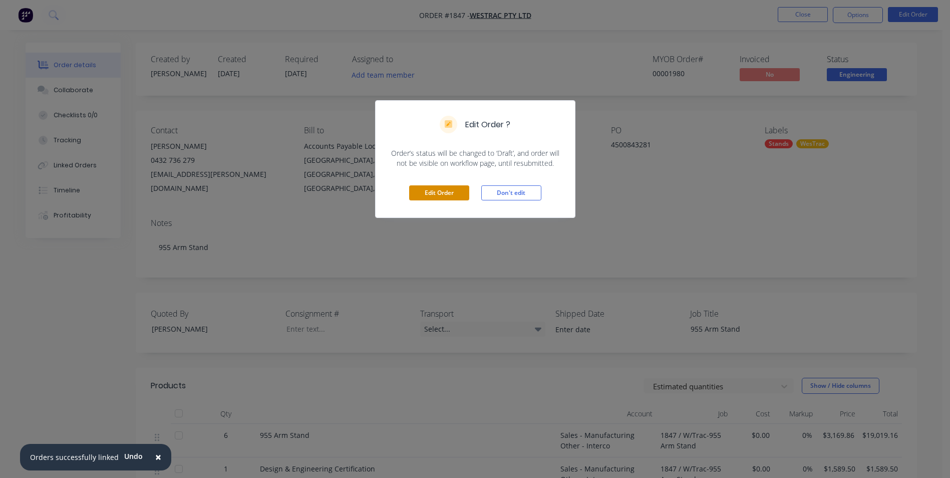
click at [435, 190] on button "Edit Order" at bounding box center [439, 192] width 60 height 15
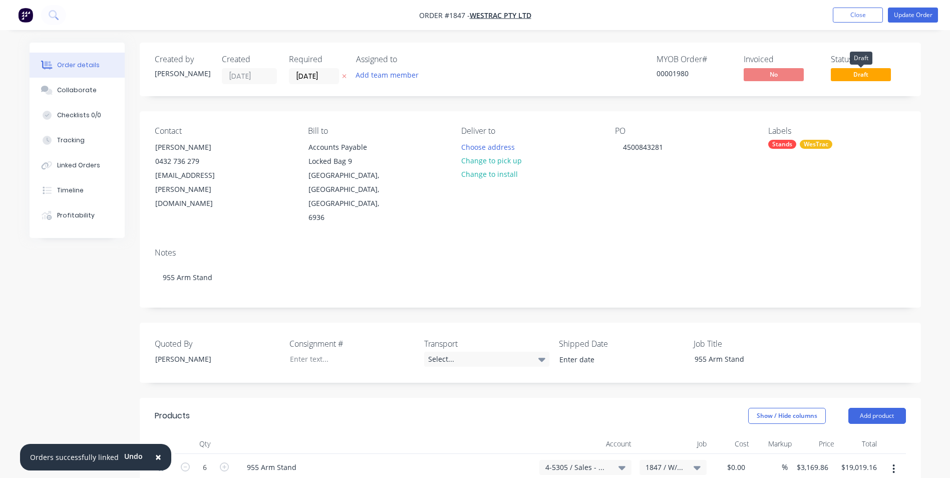
click at [848, 70] on span "Draft" at bounding box center [861, 74] width 60 height 13
click at [860, 75] on span "Draft" at bounding box center [861, 74] width 60 height 13
click at [877, 77] on span "Draft" at bounding box center [861, 74] width 60 height 13
click at [845, 75] on span "Draft" at bounding box center [861, 74] width 60 height 13
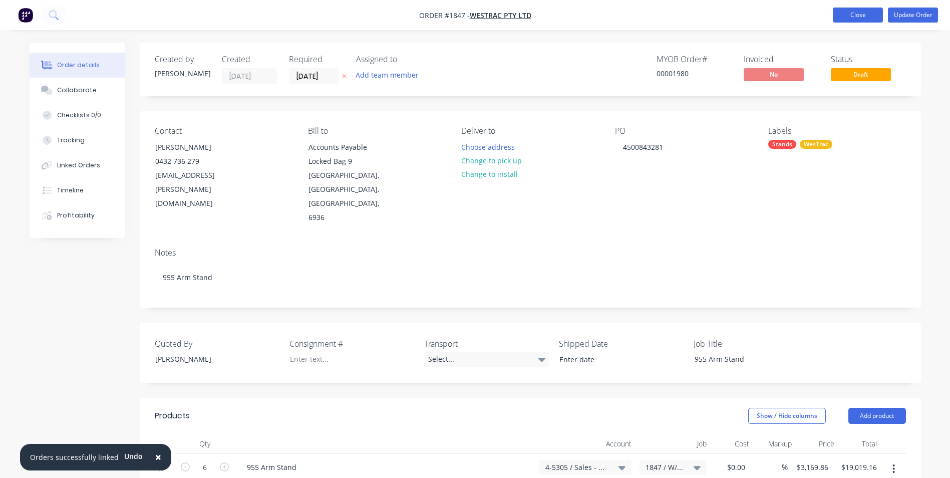
click at [848, 16] on button "Close" at bounding box center [858, 15] width 50 height 15
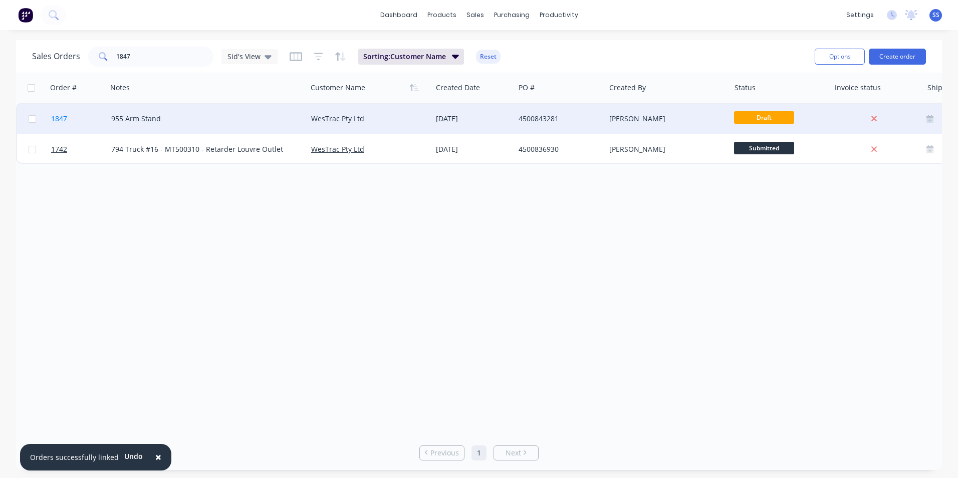
click at [61, 117] on span "1847" at bounding box center [59, 119] width 16 height 10
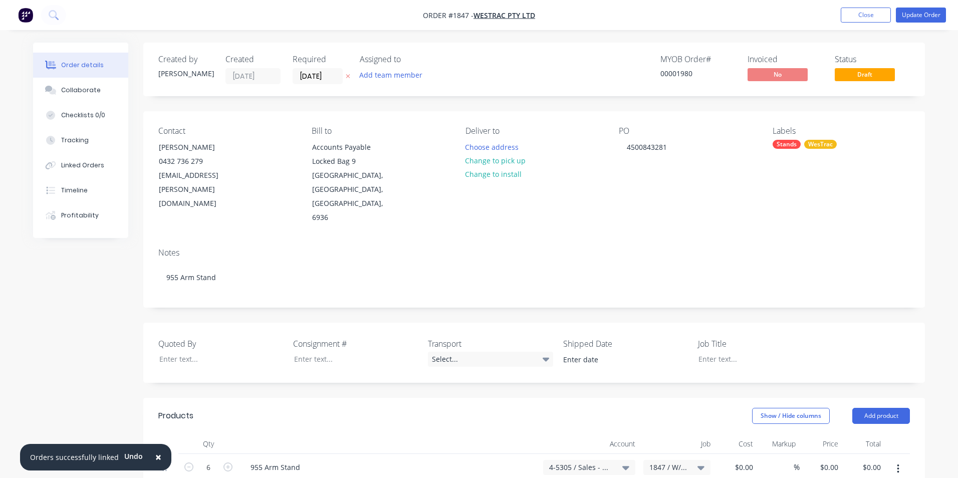
type input "$3,169.86"
type input "$19,019.16"
type input "$1,589.50"
click at [862, 72] on span "Draft" at bounding box center [861, 74] width 60 height 13
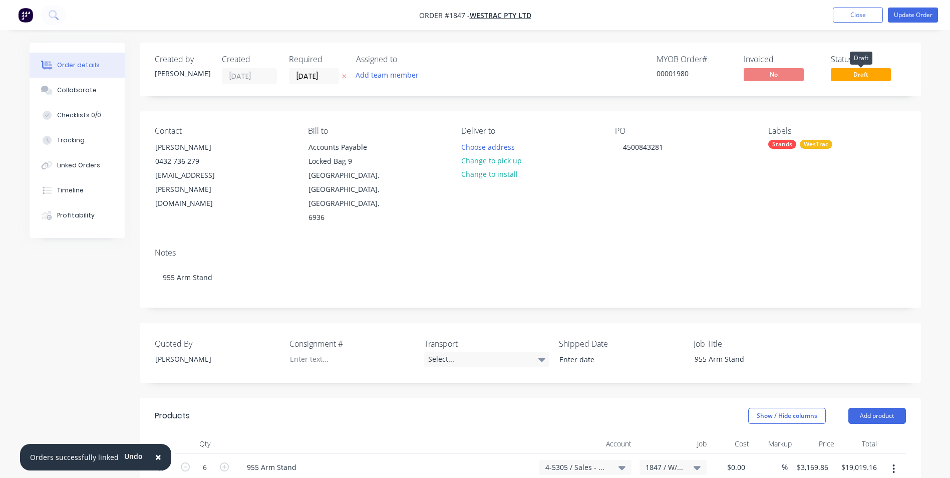
drag, startPoint x: 862, startPoint y: 72, endPoint x: 592, endPoint y: 89, distance: 270.5
click at [592, 89] on div "Created by [PERSON_NAME] Created [DATE] Required [DATE] Assigned to Add team me…" at bounding box center [530, 70] width 781 height 54
click at [73, 140] on div "Tracking" at bounding box center [71, 140] width 28 height 9
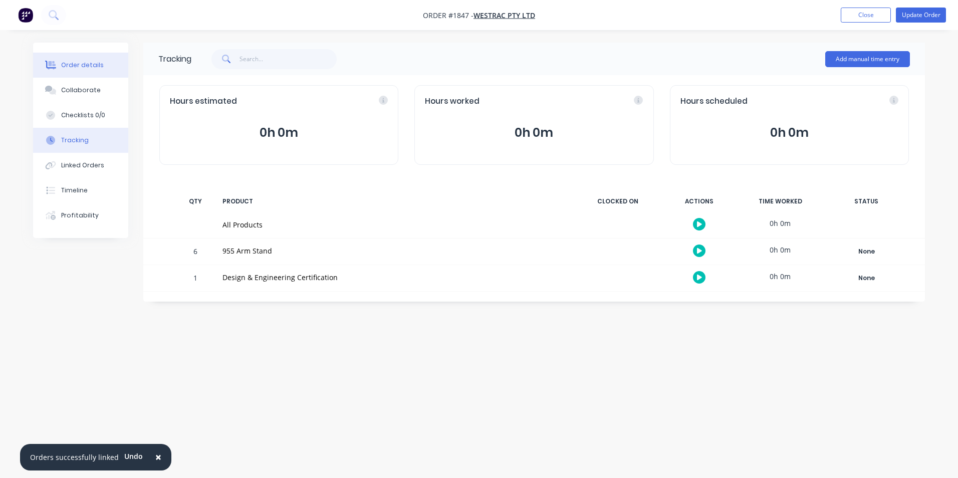
click at [77, 67] on div "Order details" at bounding box center [82, 65] width 43 height 9
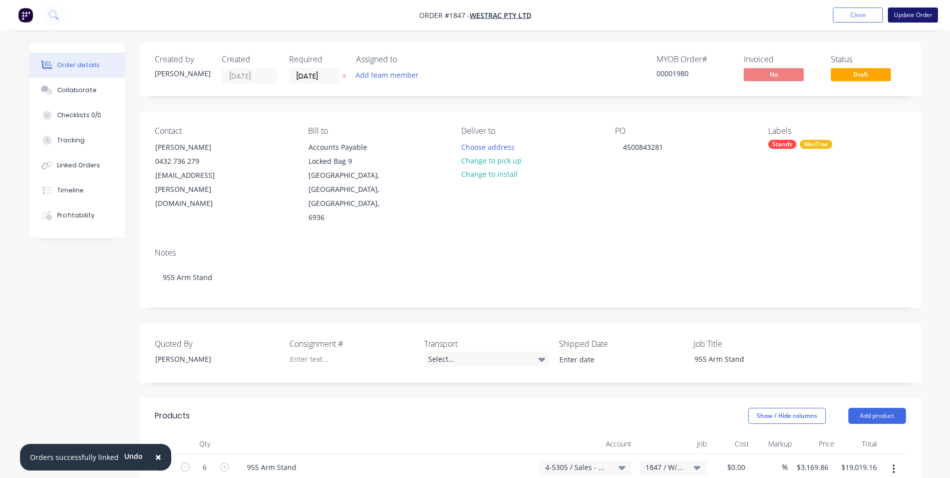
click at [922, 14] on button "Update Order" at bounding box center [913, 15] width 50 height 15
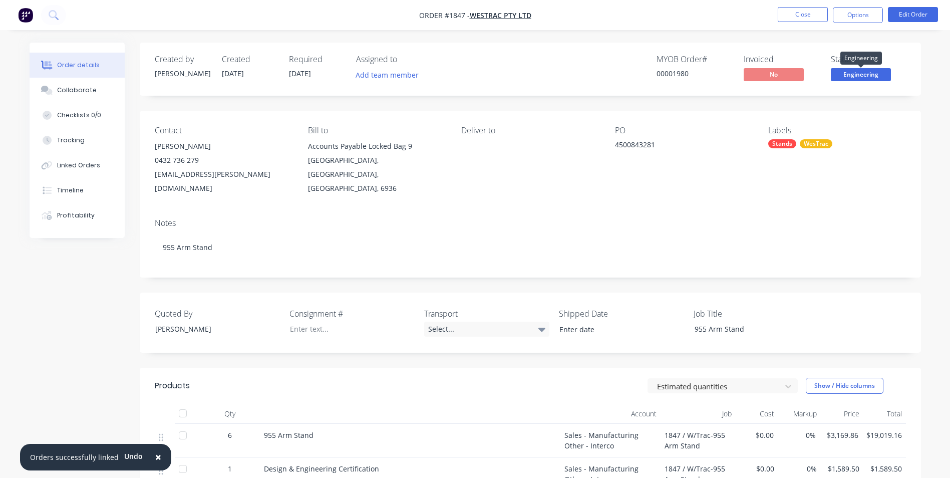
click at [862, 71] on span "Engineering" at bounding box center [861, 74] width 60 height 13
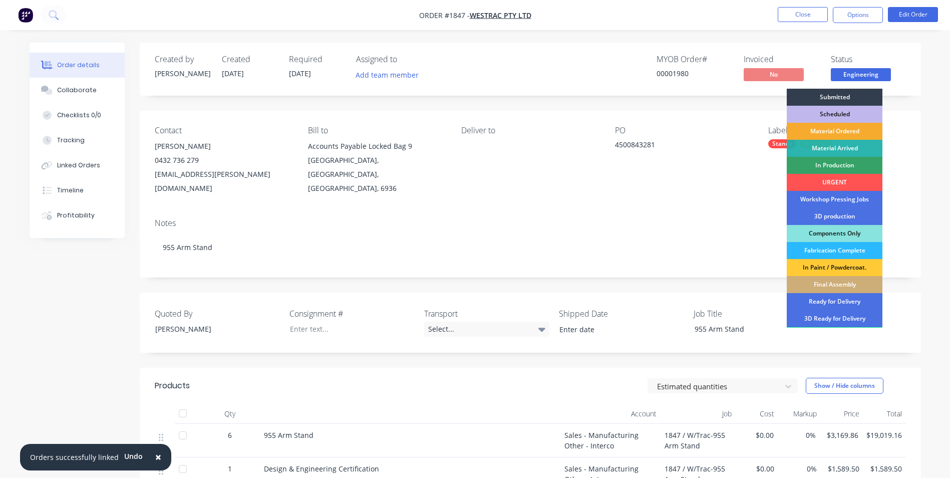
click at [848, 128] on div "Material Ordered" at bounding box center [835, 131] width 96 height 17
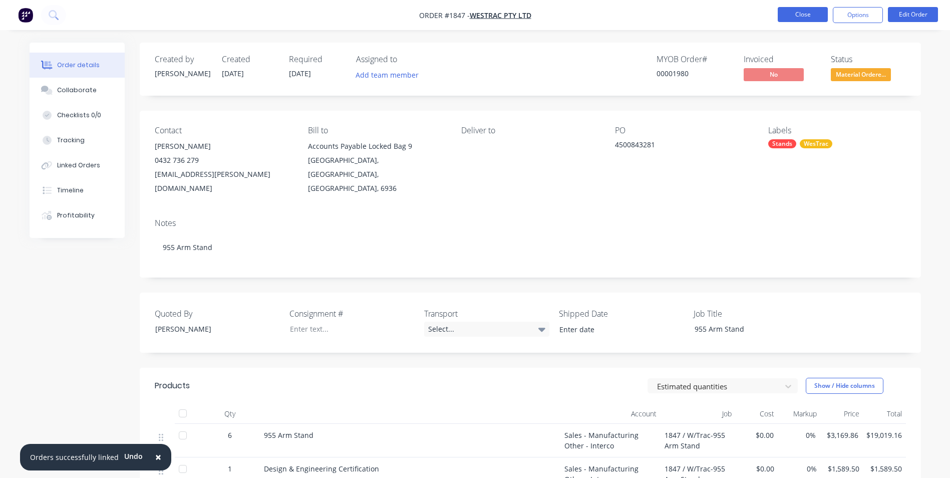
click at [799, 13] on button "Close" at bounding box center [803, 14] width 50 height 15
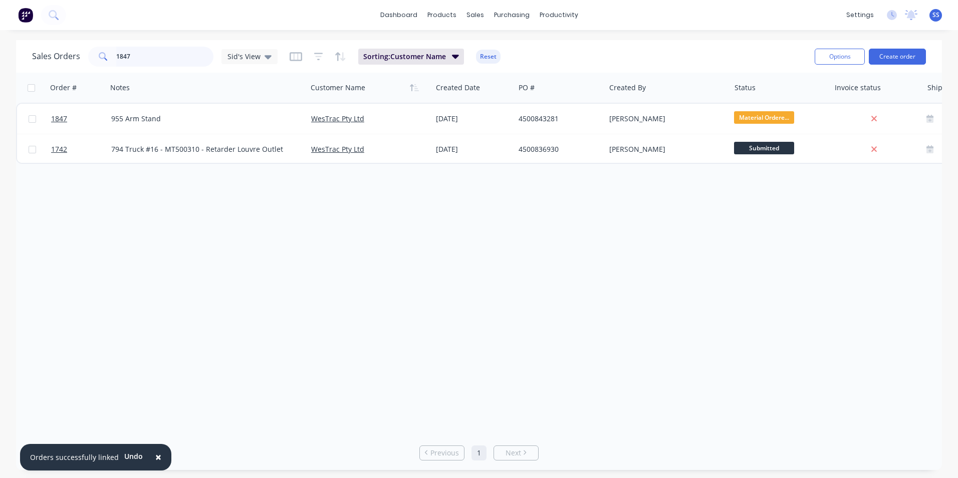
click at [185, 56] on input "1847" at bounding box center [165, 57] width 98 height 20
drag, startPoint x: 153, startPoint y: 58, endPoint x: 89, endPoint y: 58, distance: 64.1
click at [89, 58] on div "1847" at bounding box center [150, 57] width 125 height 20
type input "1928"
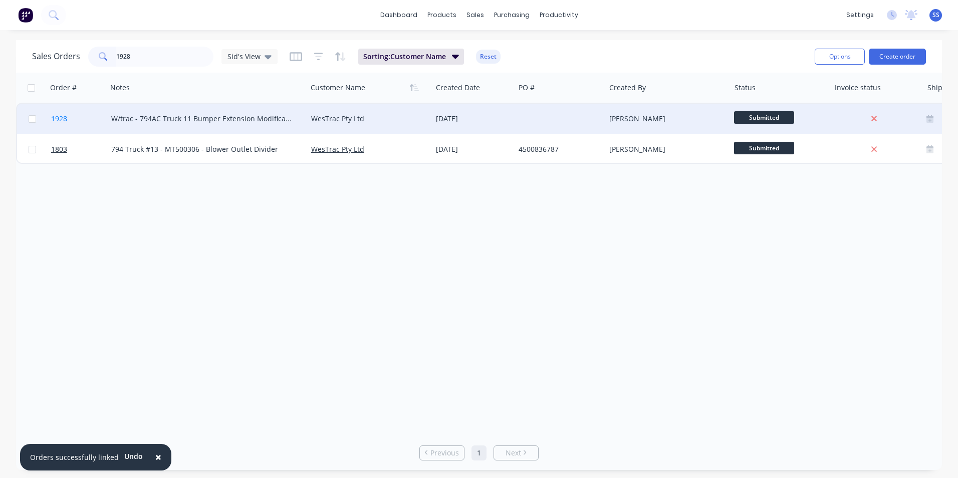
click at [58, 121] on span "1928" at bounding box center [59, 119] width 16 height 10
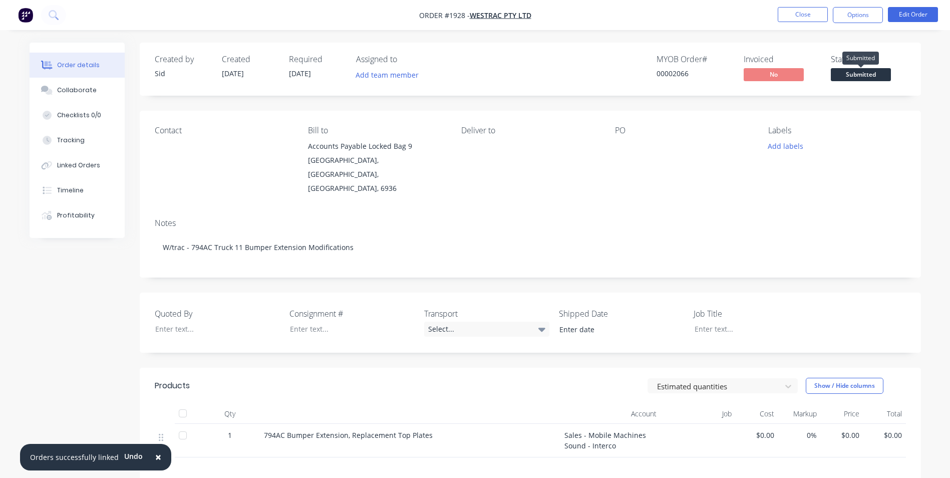
click at [856, 73] on span "Submitted" at bounding box center [861, 74] width 60 height 13
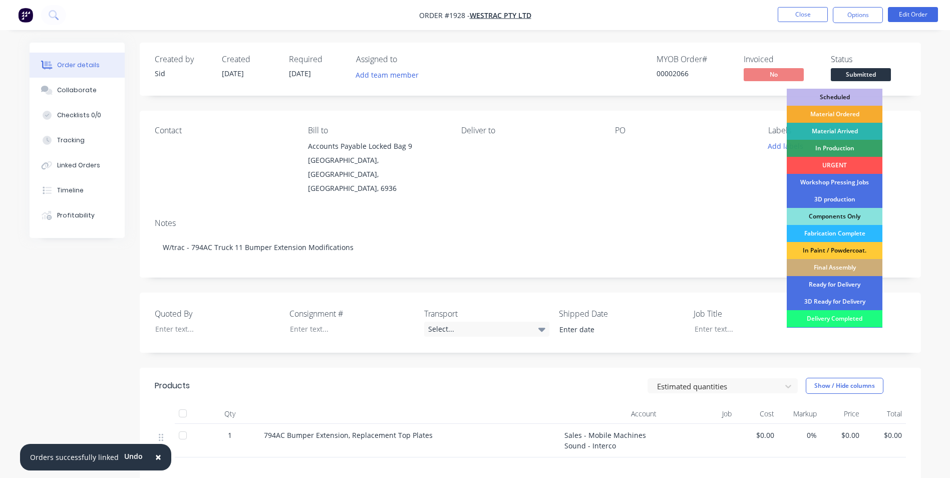
click at [848, 110] on div "Material Ordered" at bounding box center [835, 114] width 96 height 17
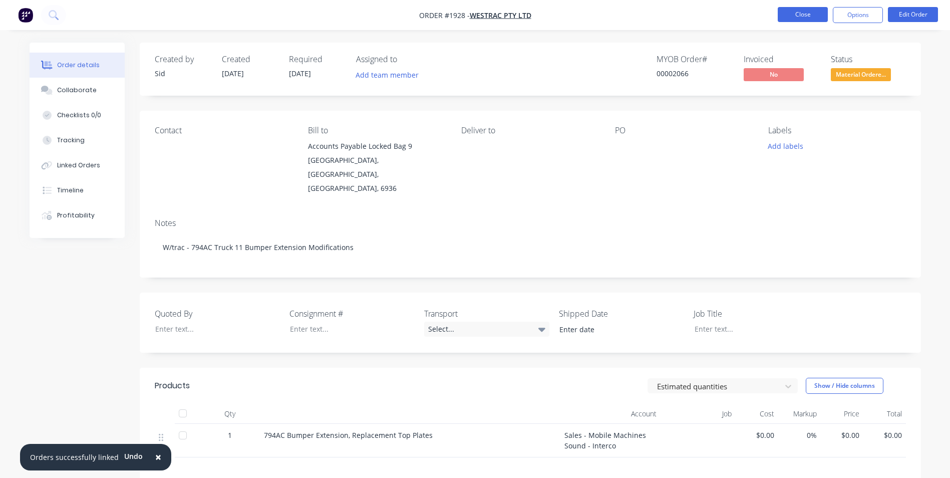
click at [810, 17] on button "Close" at bounding box center [803, 14] width 50 height 15
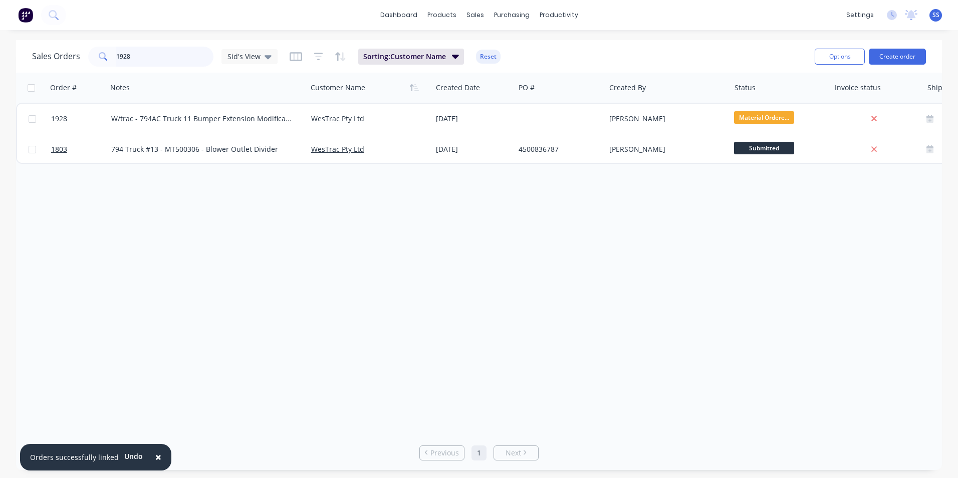
click at [143, 54] on input "1928" at bounding box center [165, 57] width 98 height 20
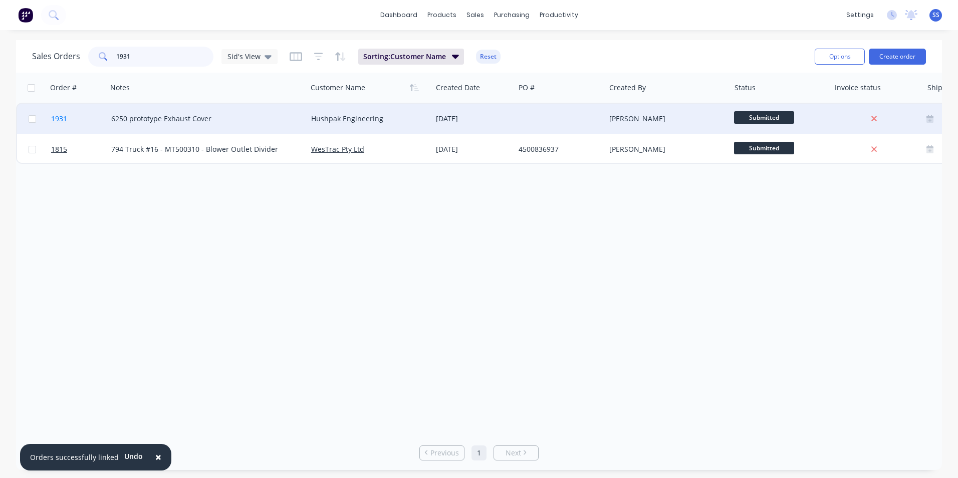
type input "1931"
click at [61, 118] on span "1931" at bounding box center [59, 119] width 16 height 10
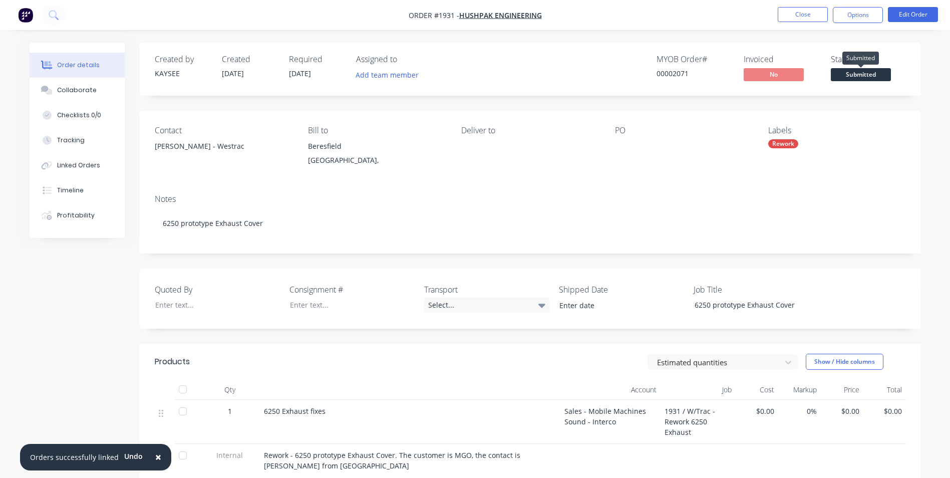
click at [861, 75] on span "Submitted" at bounding box center [861, 74] width 60 height 13
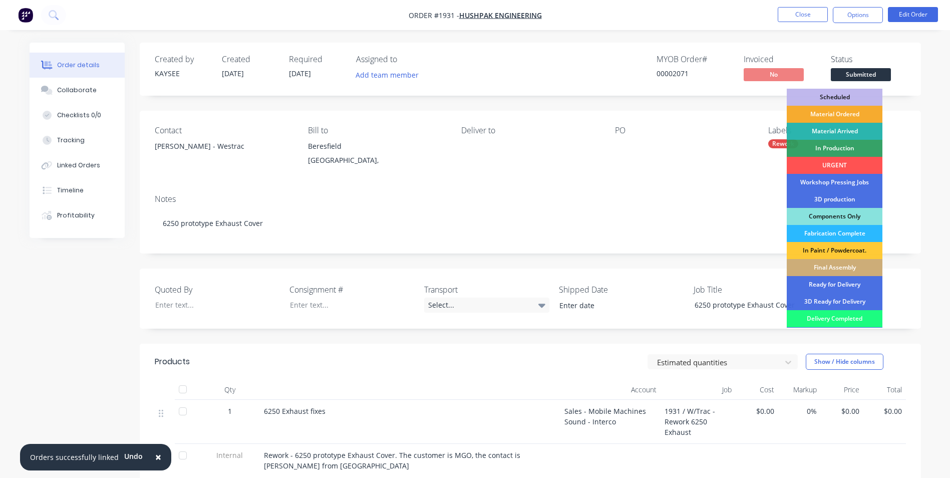
click at [839, 114] on div "Material Ordered" at bounding box center [835, 114] width 96 height 17
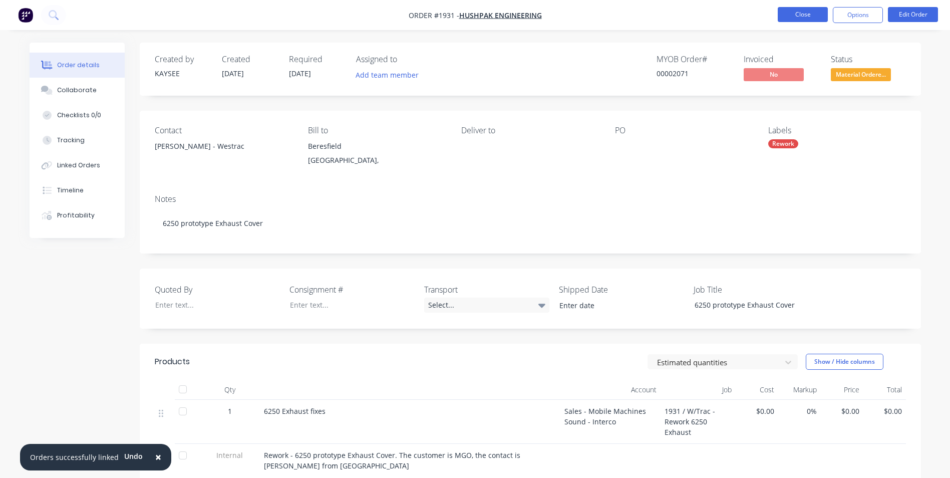
click at [809, 14] on button "Close" at bounding box center [803, 14] width 50 height 15
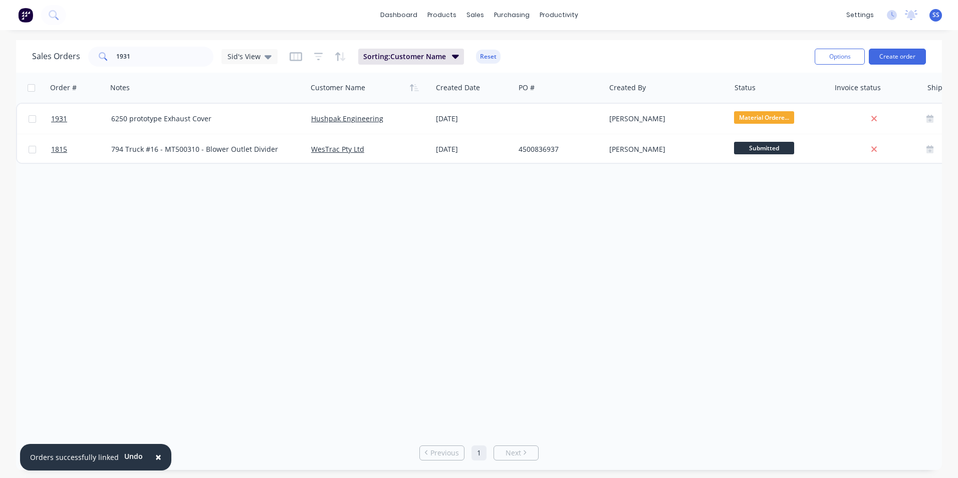
click at [127, 239] on div "Order # Notes Customer Name Created Date PO # Created By Status Invoice status …" at bounding box center [479, 254] width 926 height 363
click at [155, 455] on span "×" at bounding box center [158, 457] width 6 height 14
click at [137, 55] on input "1931" at bounding box center [165, 57] width 98 height 20
drag, startPoint x: 139, startPoint y: 55, endPoint x: 25, endPoint y: 98, distance: 122.3
click at [16, 76] on div "Sales Orders 1931 [PERSON_NAME]'s View Sorting: Customer Name Reset Options Cre…" at bounding box center [479, 255] width 926 height 430
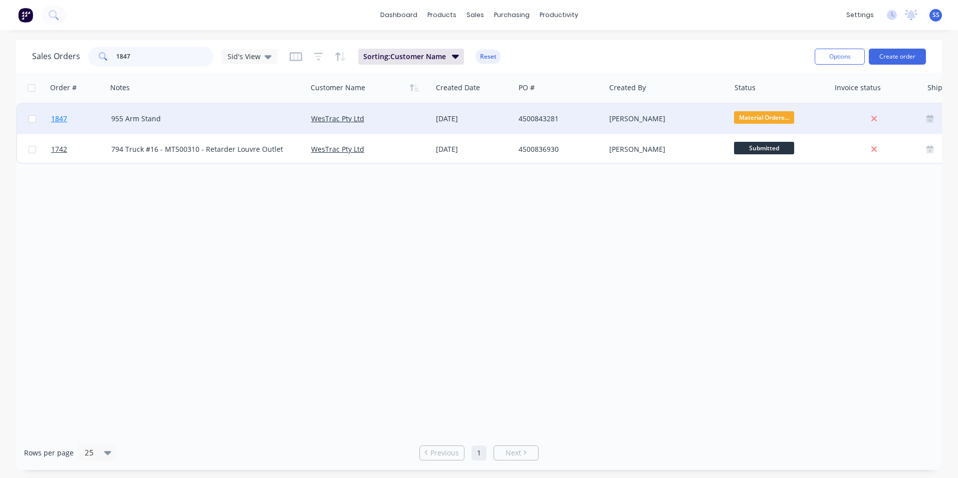
type input "1847"
click at [63, 117] on span "1847" at bounding box center [59, 119] width 16 height 10
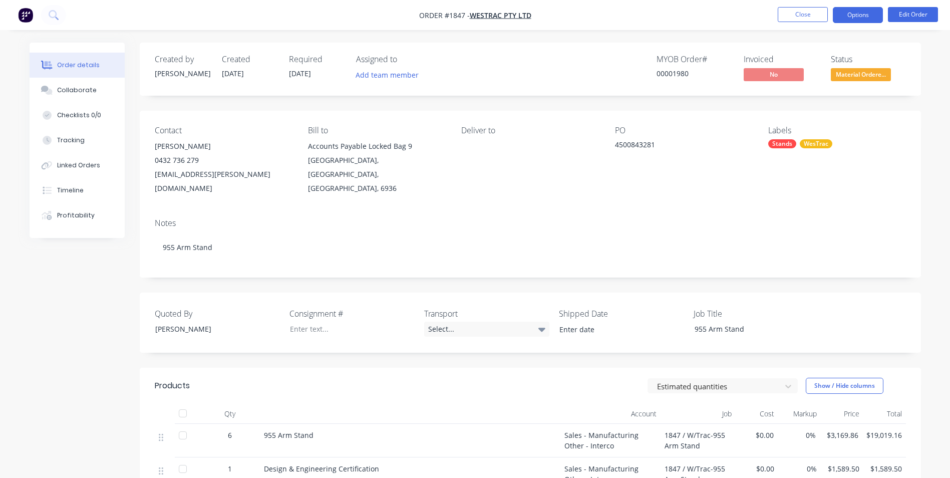
click at [865, 13] on button "Options" at bounding box center [858, 15] width 50 height 16
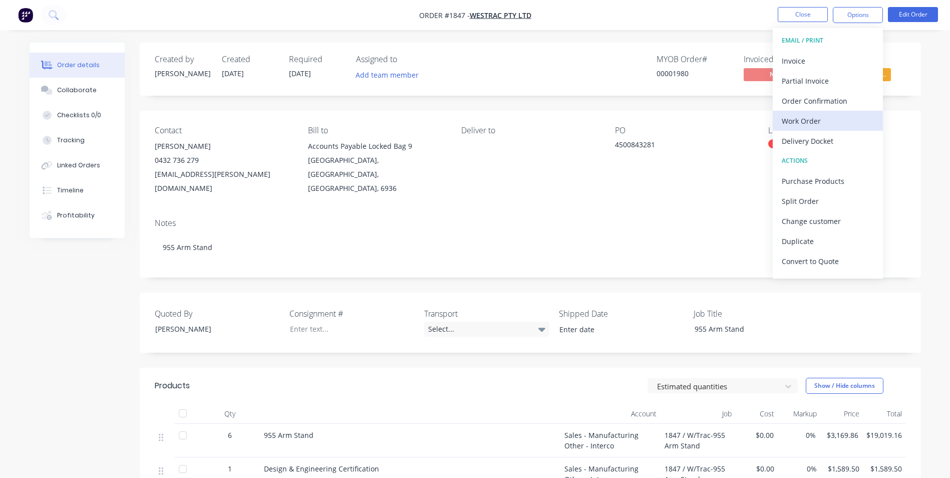
click at [822, 117] on div "Work Order" at bounding box center [828, 121] width 92 height 15
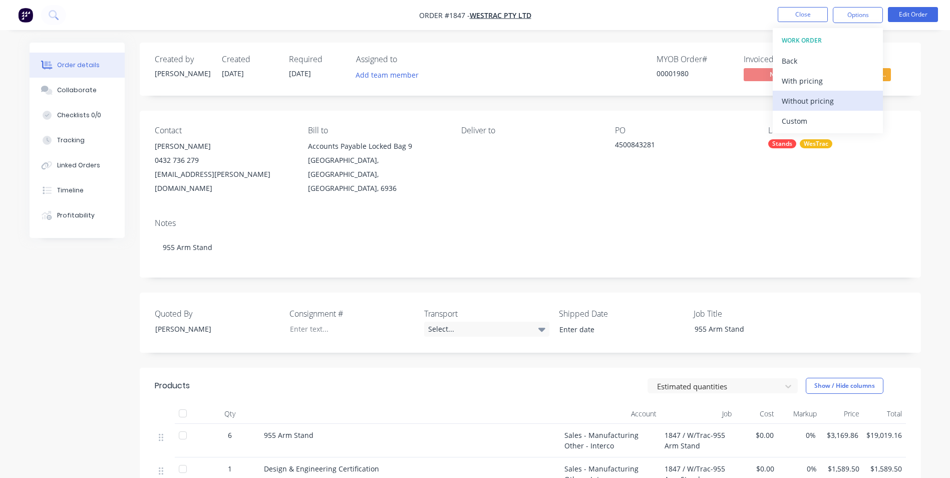
click at [807, 99] on div "Without pricing" at bounding box center [828, 101] width 92 height 15
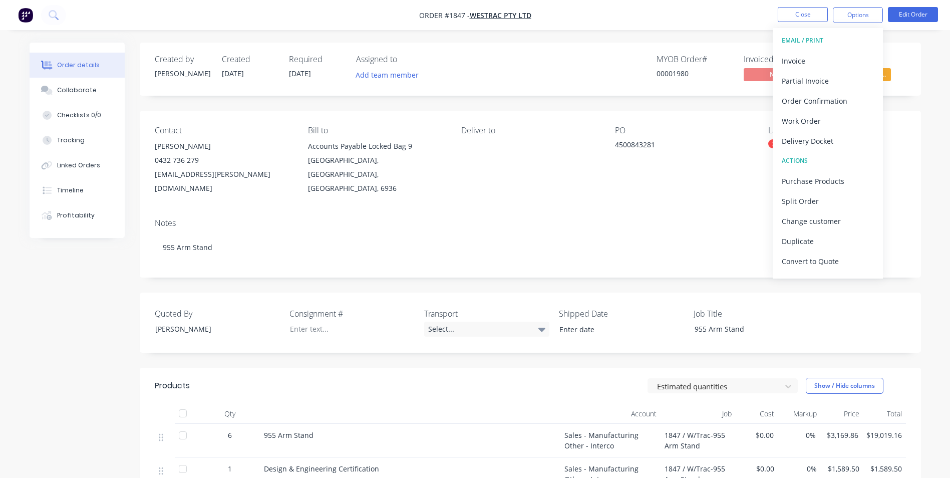
click at [76, 296] on div "Created by [PERSON_NAME] Created [DATE] Required [DATE] Assigned to Add team me…" at bounding box center [475, 356] width 891 height 627
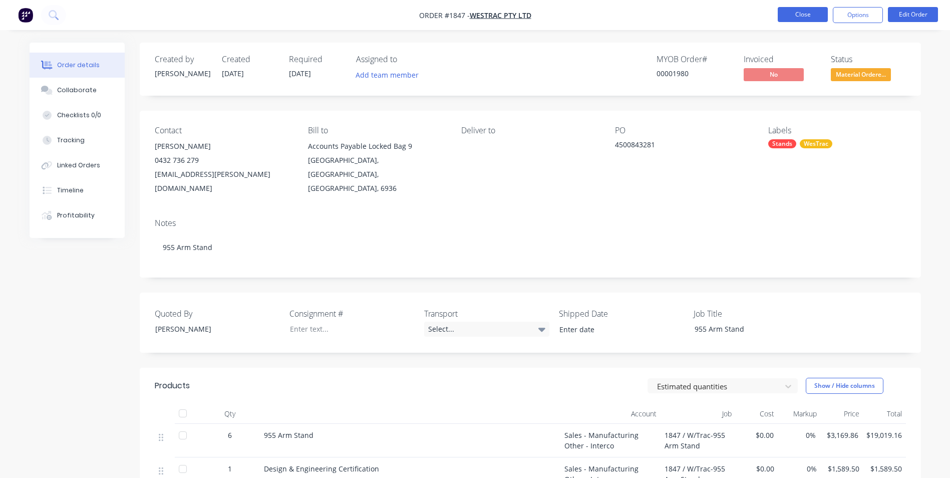
click at [787, 16] on button "Close" at bounding box center [803, 14] width 50 height 15
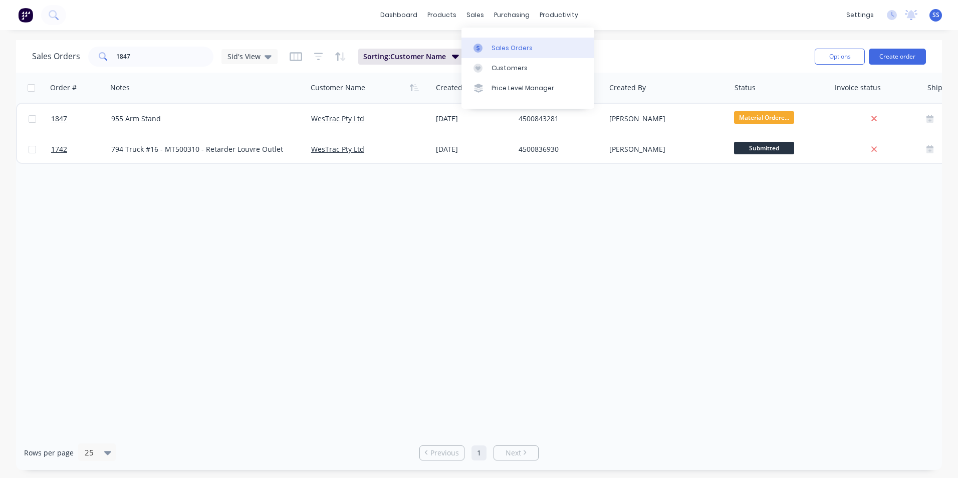
click at [513, 44] on div "Sales Orders" at bounding box center [511, 48] width 41 height 9
click at [134, 64] on input "1847" at bounding box center [165, 57] width 98 height 20
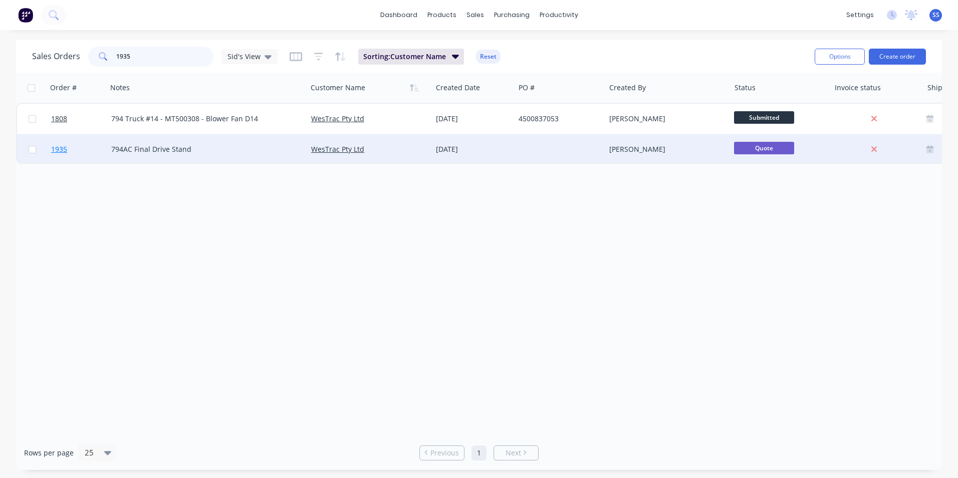
type input "1935"
click at [59, 148] on span "1935" at bounding box center [59, 149] width 16 height 10
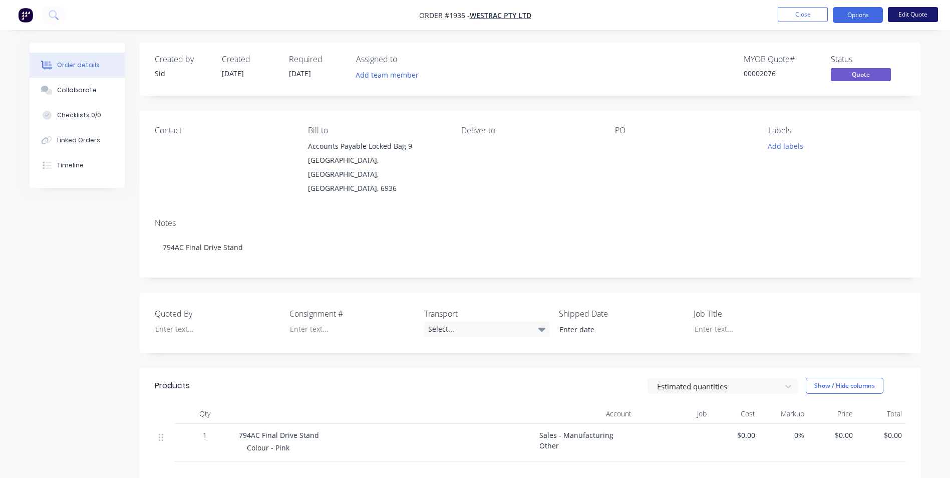
click at [912, 15] on button "Edit Quote" at bounding box center [913, 14] width 50 height 15
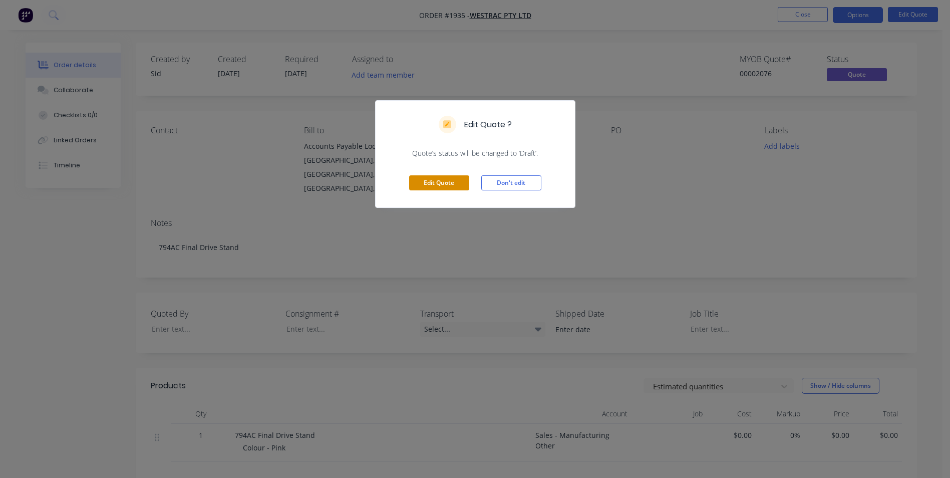
click at [431, 177] on button "Edit Quote" at bounding box center [439, 182] width 60 height 15
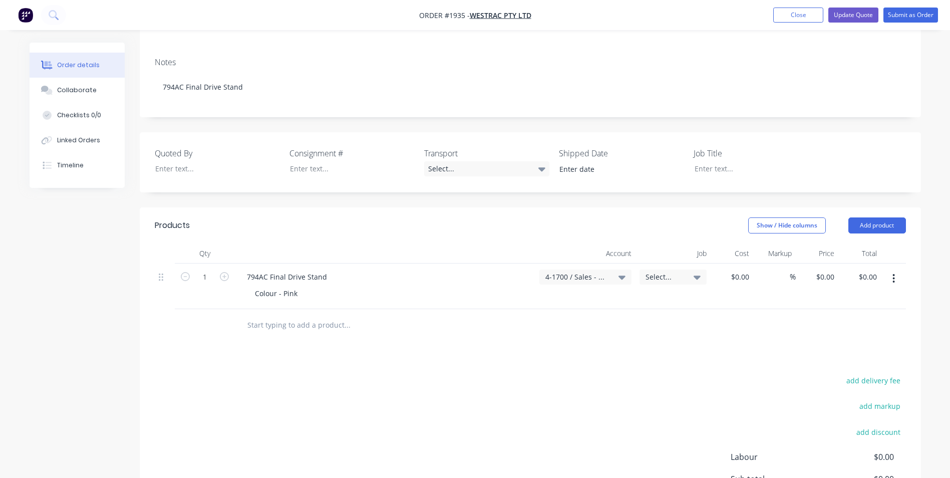
scroll to position [200, 0]
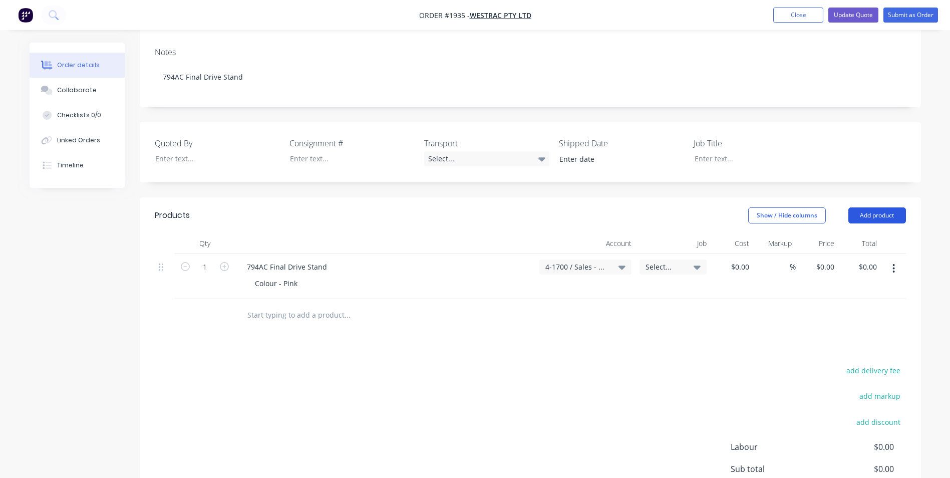
click at [887, 207] on button "Add product" at bounding box center [877, 215] width 58 height 16
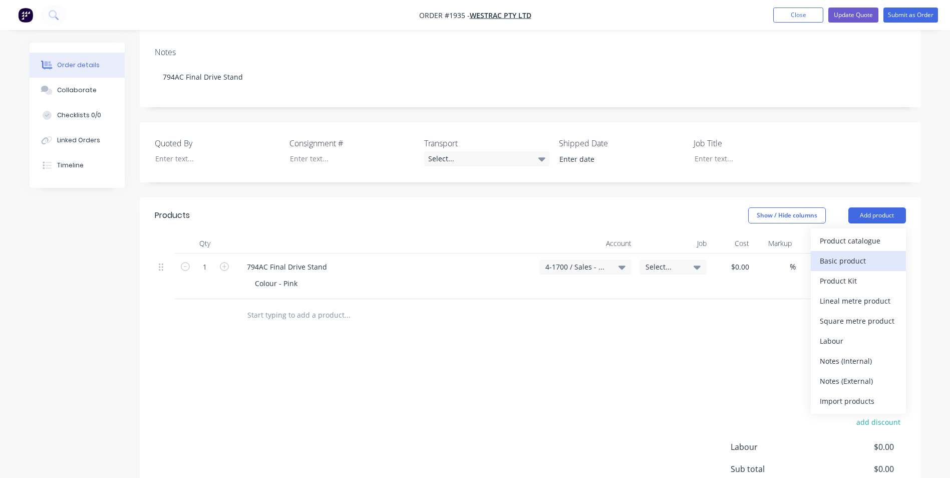
click at [872, 253] on div "Basic product" at bounding box center [858, 260] width 77 height 15
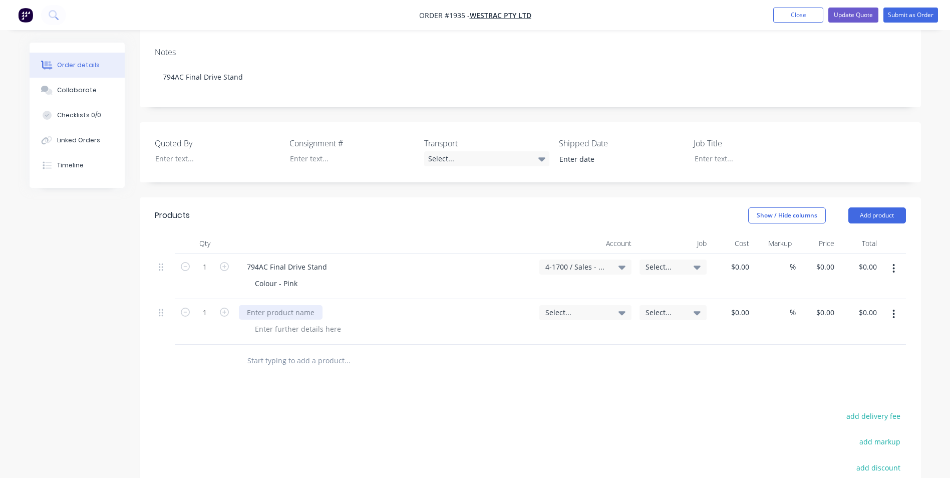
click at [297, 305] on div at bounding box center [281, 312] width 84 height 15
click at [598, 307] on span "Select..." at bounding box center [576, 312] width 63 height 11
click at [558, 333] on input at bounding box center [569, 343] width 103 height 20
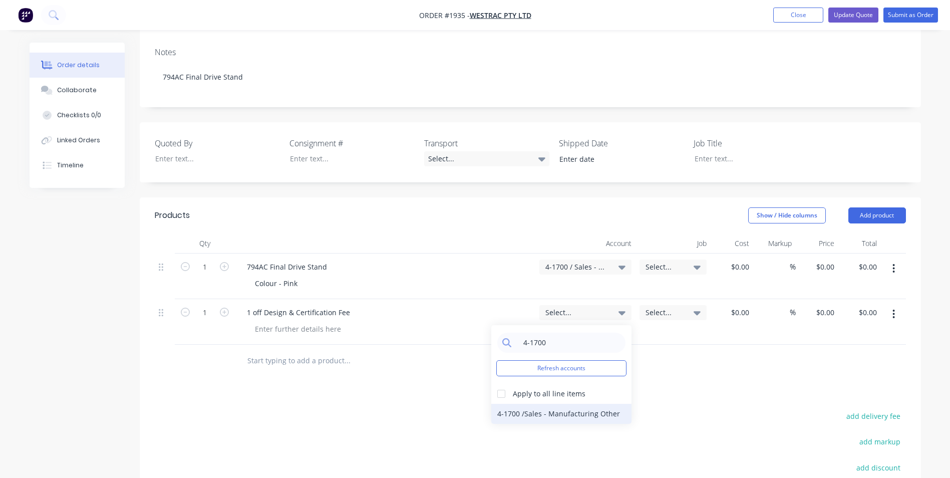
type input "4-1700"
click at [570, 404] on div "4-1700 / Sales - Manufacturing Other" at bounding box center [561, 414] width 140 height 20
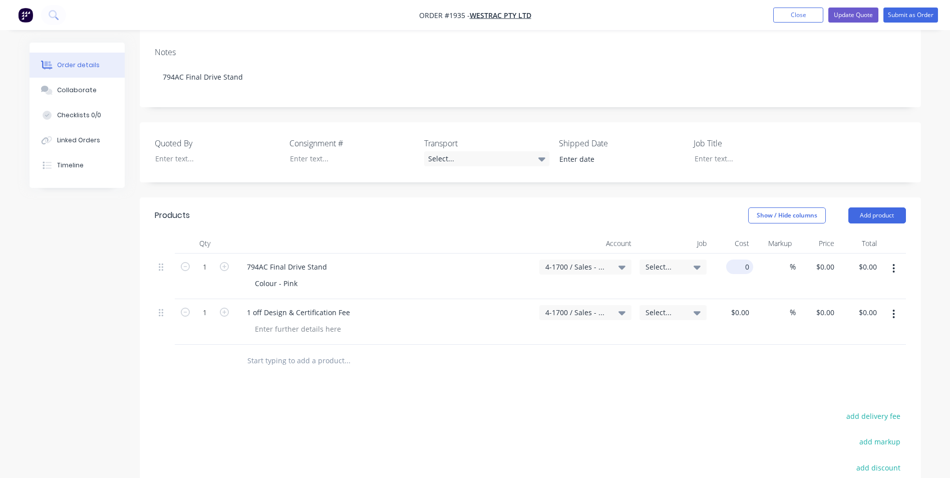
click at [747, 259] on input "0" at bounding box center [741, 266] width 23 height 15
drag, startPoint x: 746, startPoint y: 240, endPoint x: 764, endPoint y: 257, distance: 25.2
click at [746, 259] on input "0" at bounding box center [741, 266] width 23 height 15
type input "$11,794.00"
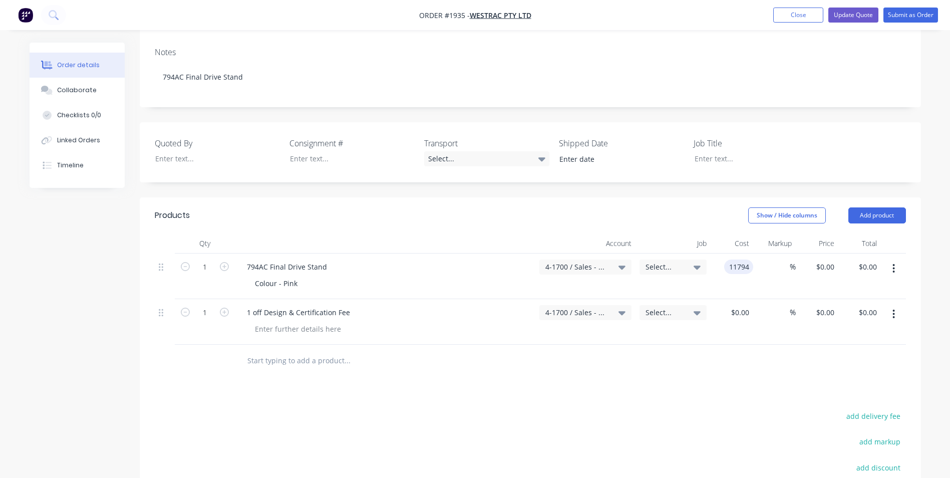
type input "$11,794.00"
click at [768, 345] on div at bounding box center [530, 361] width 751 height 33
click at [747, 305] on input at bounding box center [748, 312] width 12 height 15
type input "$3,400.00"
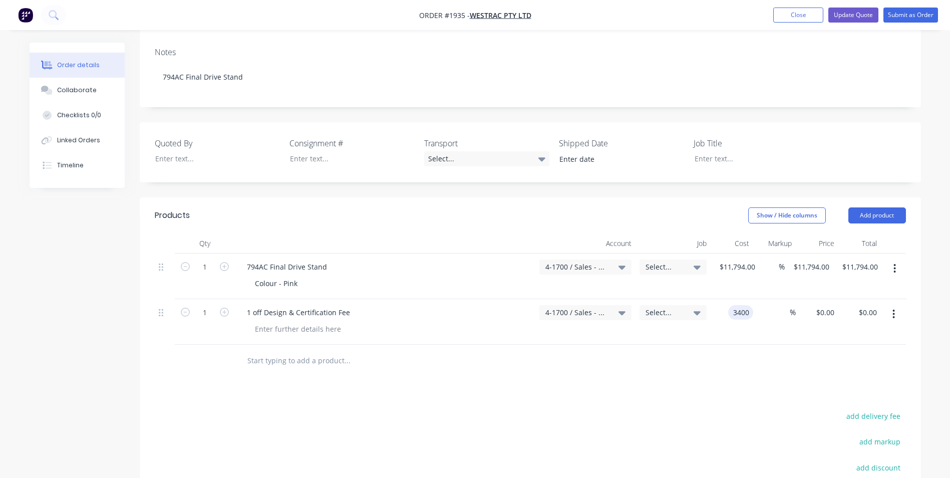
type input "$3,400.00"
click at [745, 348] on div at bounding box center [530, 361] width 751 height 33
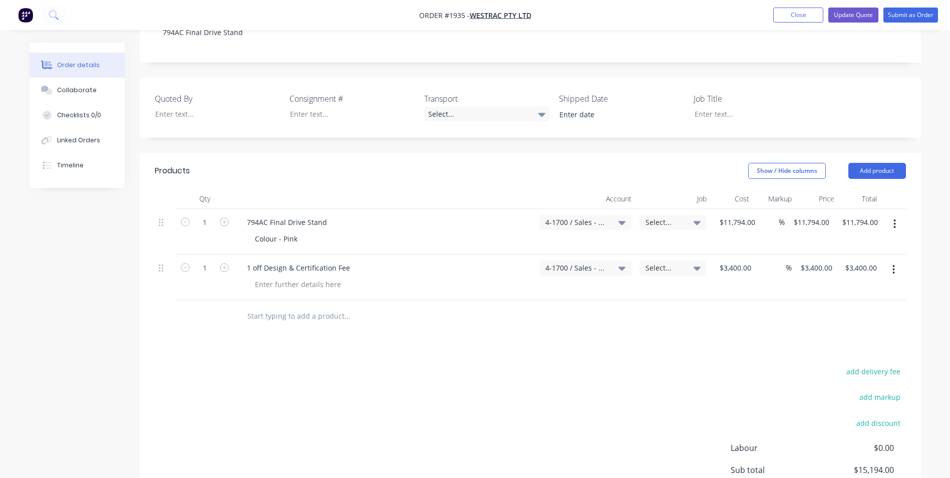
scroll to position [300, 0]
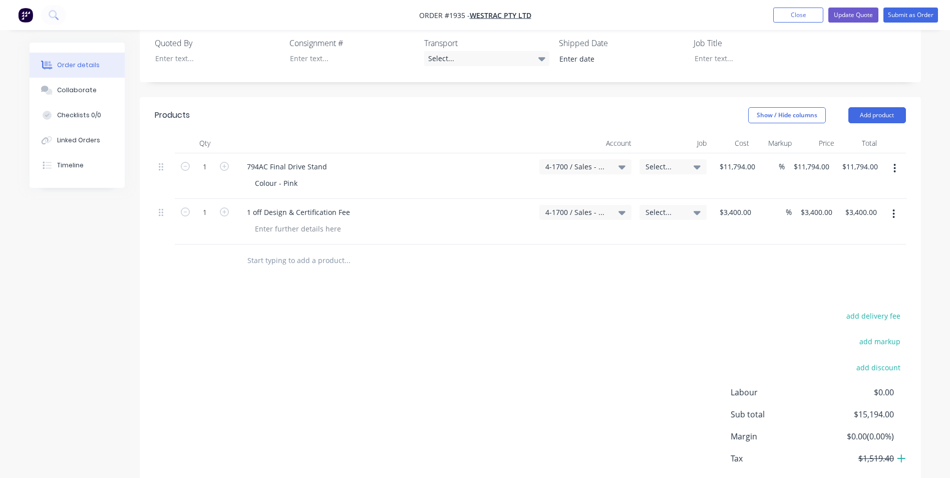
click at [905, 453] on icon at bounding box center [901, 458] width 9 height 10
click at [902, 457] on icon at bounding box center [901, 459] width 4 height 4
click at [902, 453] on icon at bounding box center [901, 458] width 9 height 10
click at [902, 457] on icon at bounding box center [901, 459] width 4 height 4
click at [493, 346] on div "add delivery fee add markup add discount Labour $0.00 Sub total $15,194.00 Marg…" at bounding box center [530, 405] width 751 height 193
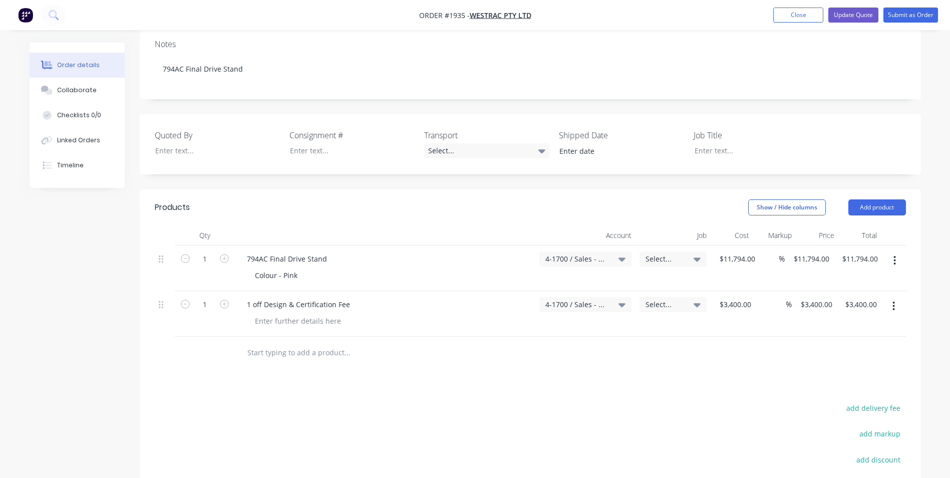
scroll to position [50, 0]
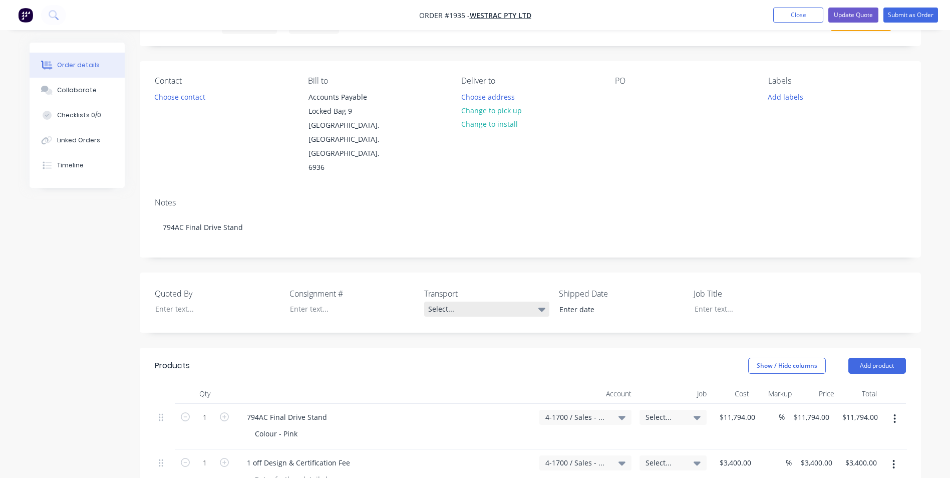
click at [518, 301] on div "Select..." at bounding box center [486, 308] width 125 height 15
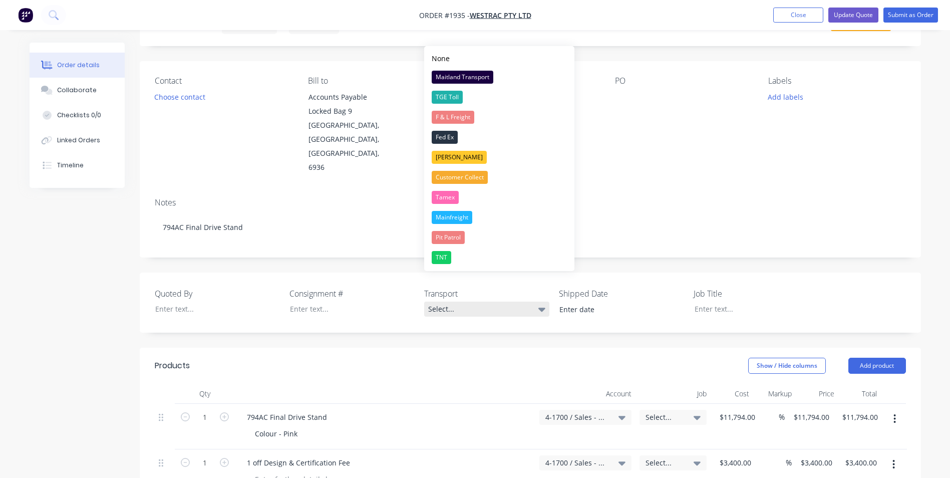
click at [518, 301] on div "Select..." at bounding box center [486, 308] width 125 height 15
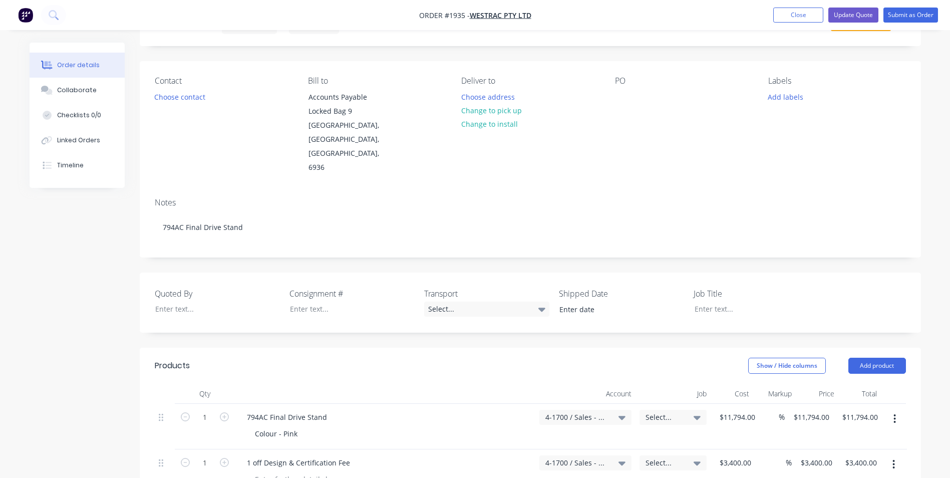
click at [55, 296] on div "Created by [PERSON_NAME] Created [DATE] Required [DATE] Assigned to Add team me…" at bounding box center [475, 387] width 891 height 790
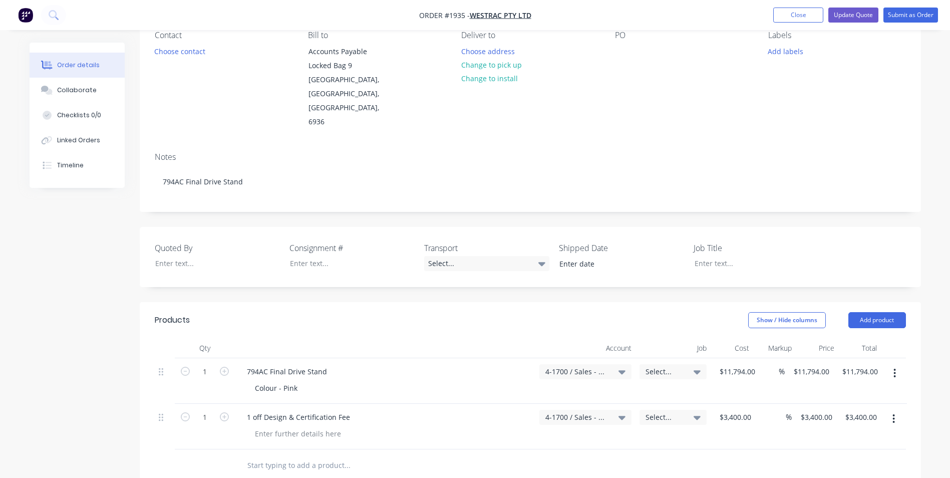
scroll to position [100, 0]
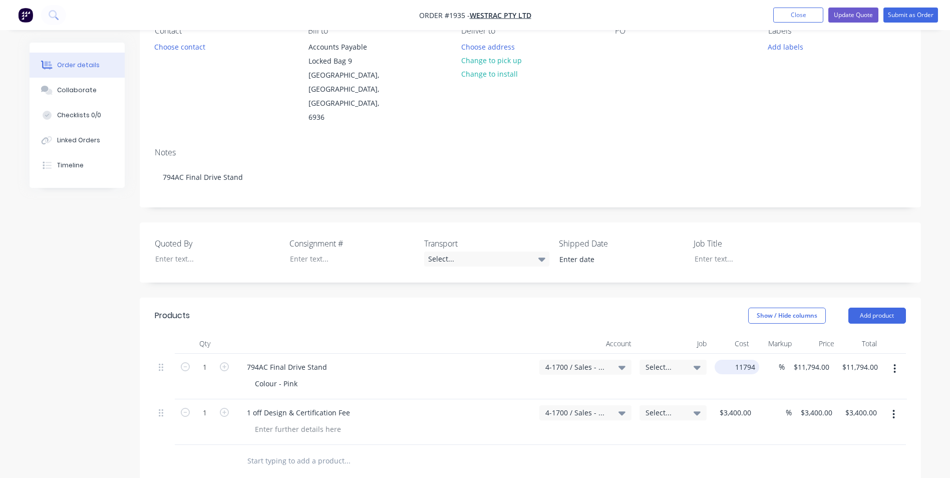
click at [726, 360] on input "11794" at bounding box center [739, 367] width 41 height 15
type input "$12,058.00"
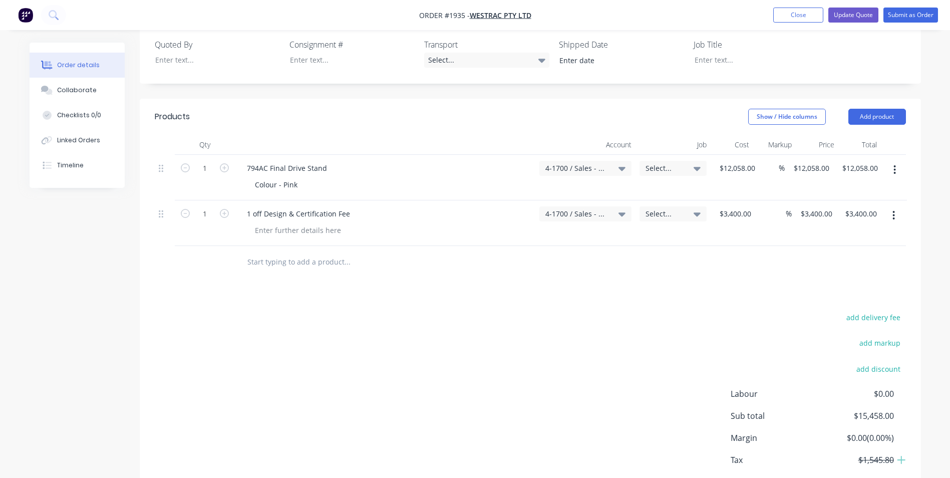
scroll to position [327, 0]
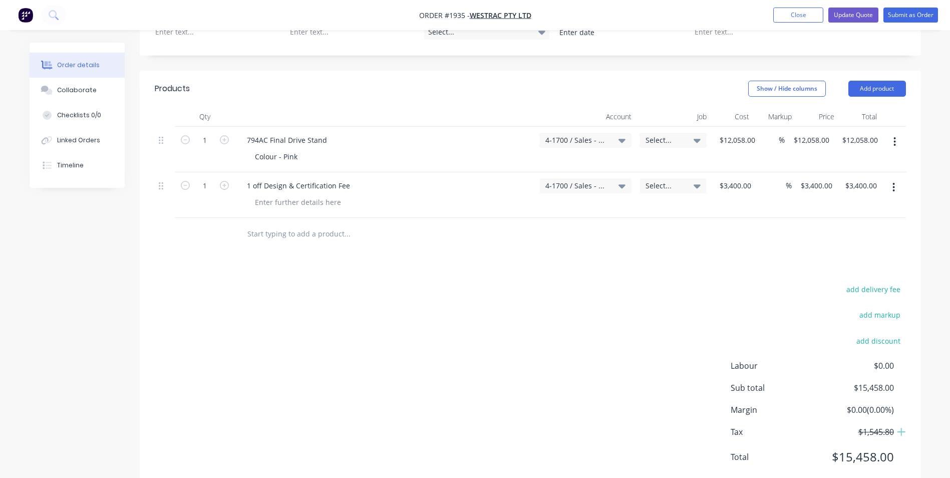
click at [225, 303] on div "add delivery fee add markup add discount Labour $0.00 Sub total $15,458.00 Marg…" at bounding box center [530, 378] width 751 height 193
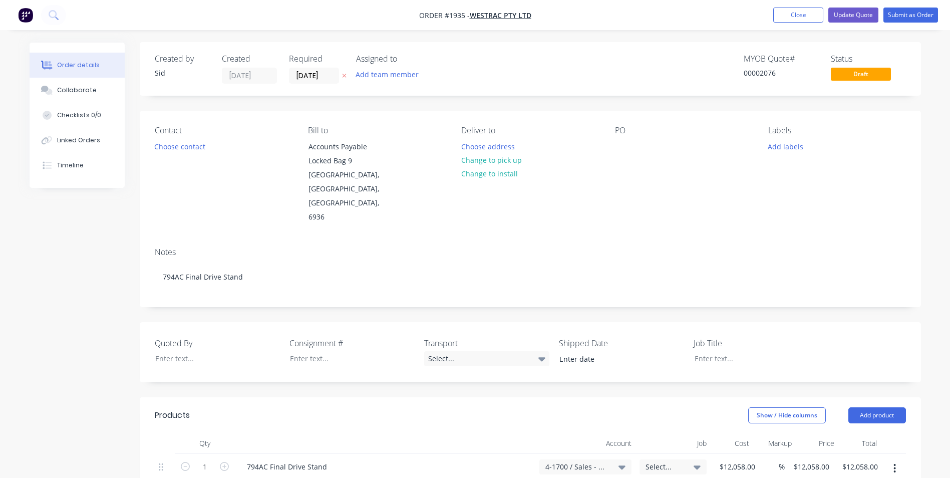
scroll to position [0, 0]
click at [853, 16] on button "Update Quote" at bounding box center [853, 15] width 50 height 15
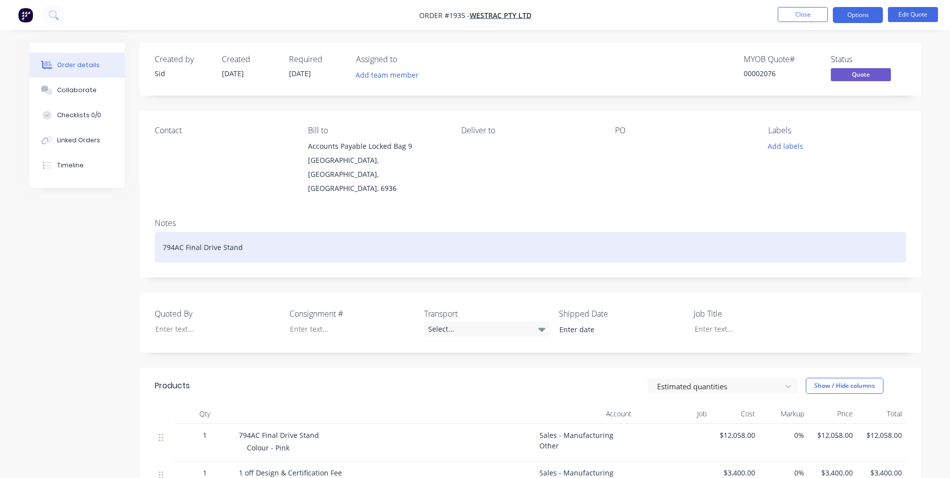
scroll to position [174, 0]
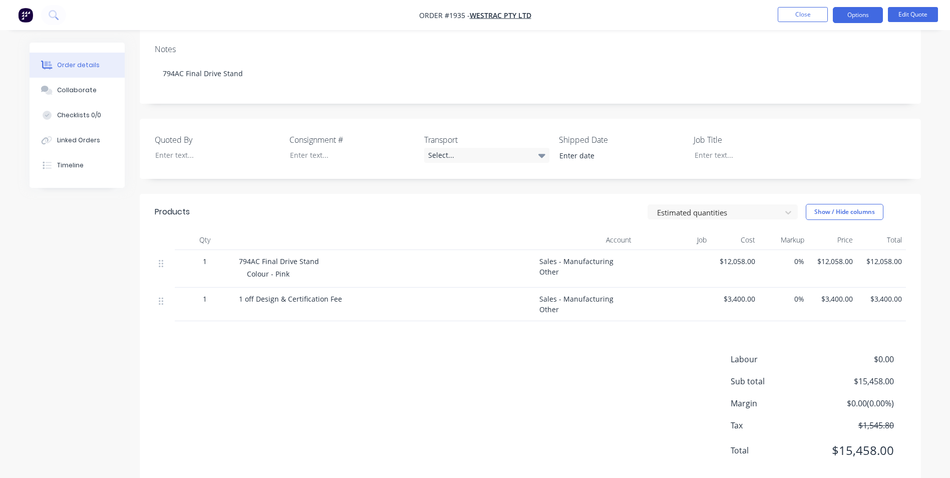
click at [59, 250] on div "Created by [PERSON_NAME] Created [DATE] Required [DATE] Assigned to Add team me…" at bounding box center [475, 184] width 891 height 631
click at [805, 13] on button "Close" at bounding box center [803, 14] width 50 height 15
